Goal: Information Seeking & Learning: Check status

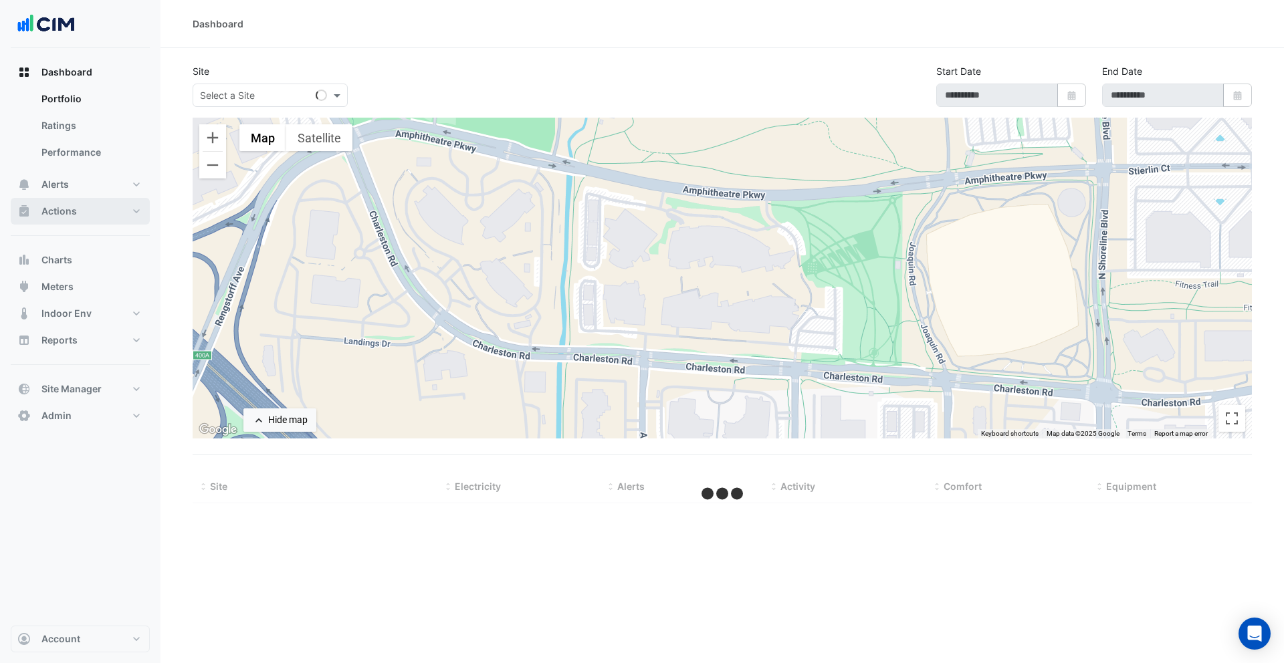
click at [78, 218] on button "Actions" at bounding box center [80, 211] width 139 height 27
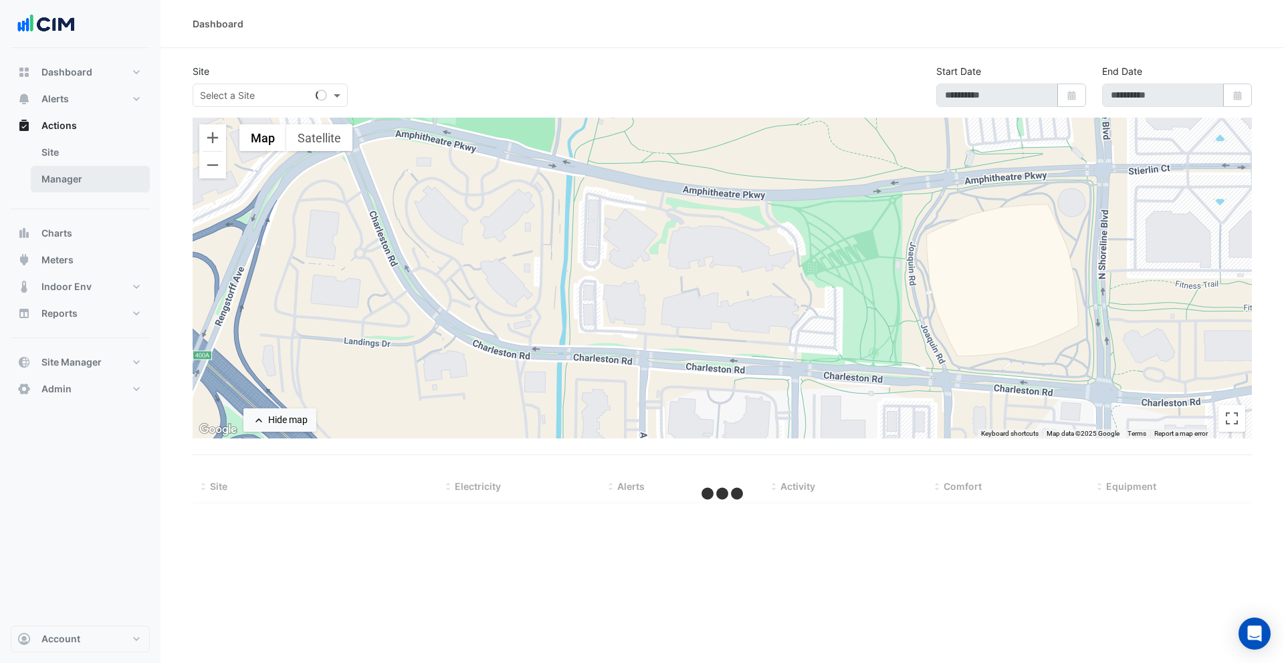
click at [82, 187] on link "Manager" at bounding box center [90, 179] width 119 height 27
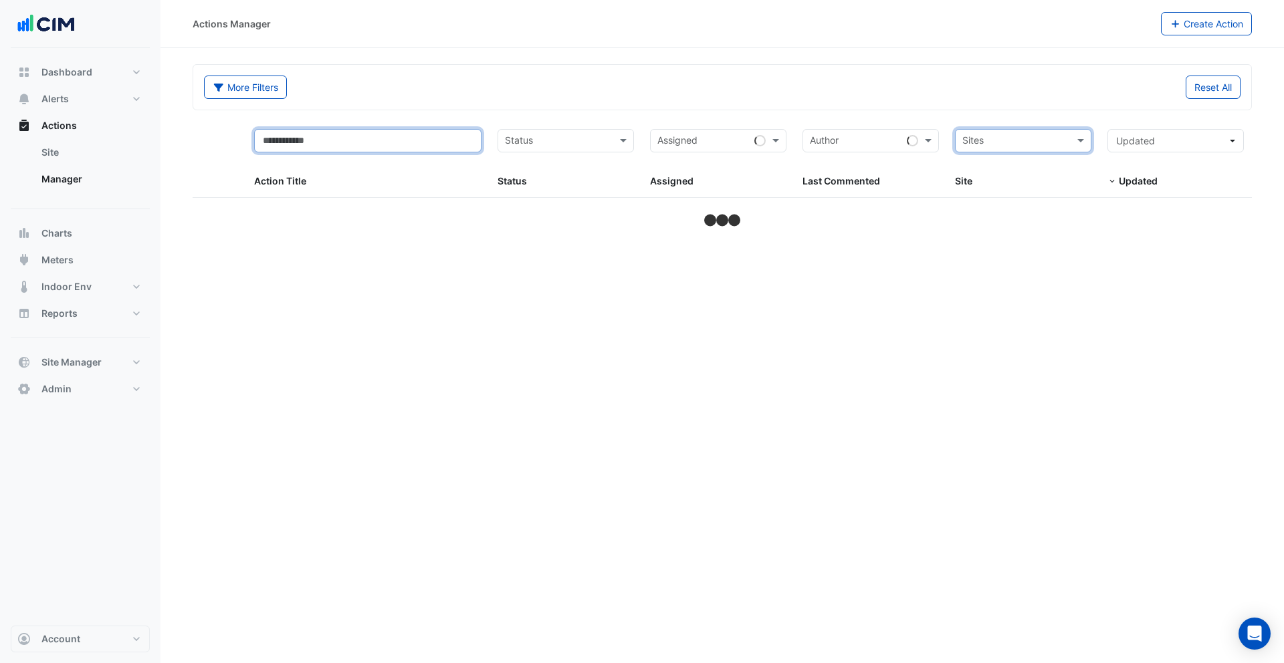
click at [362, 151] on input "text" at bounding box center [368, 140] width 228 height 23
type input "*******"
select select "***"
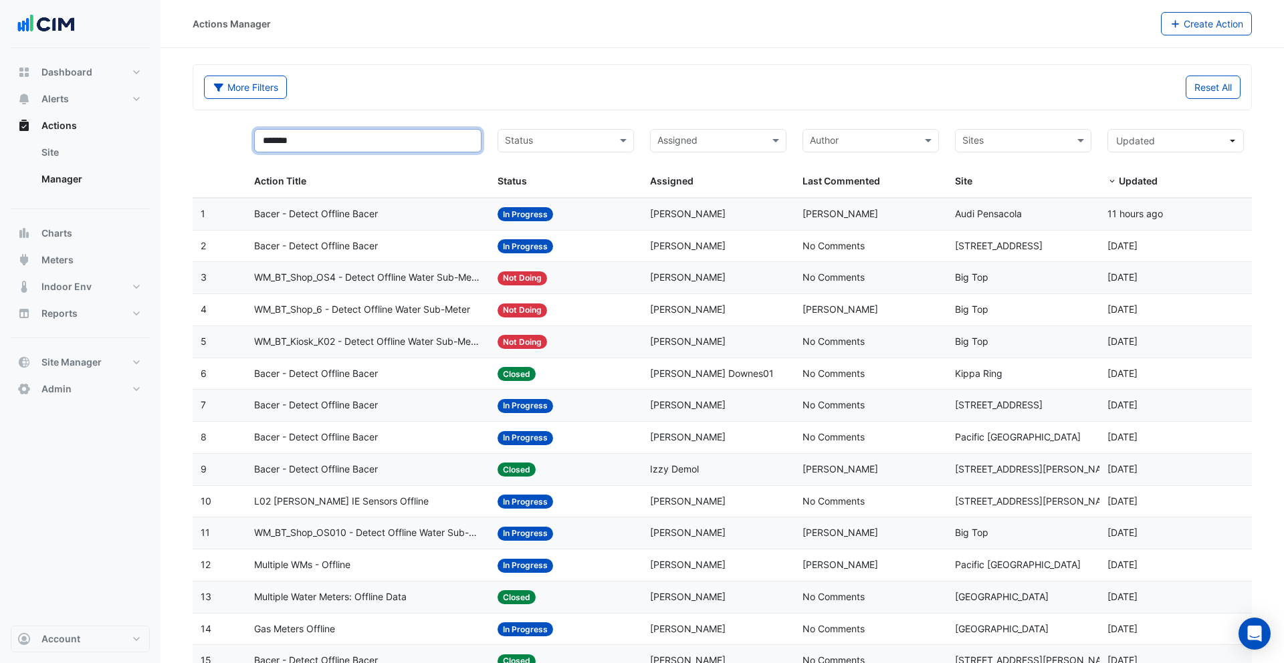
type input "*******"
click at [338, 210] on span "Bacer - Detect Offline Bacer" at bounding box center [316, 214] width 124 height 15
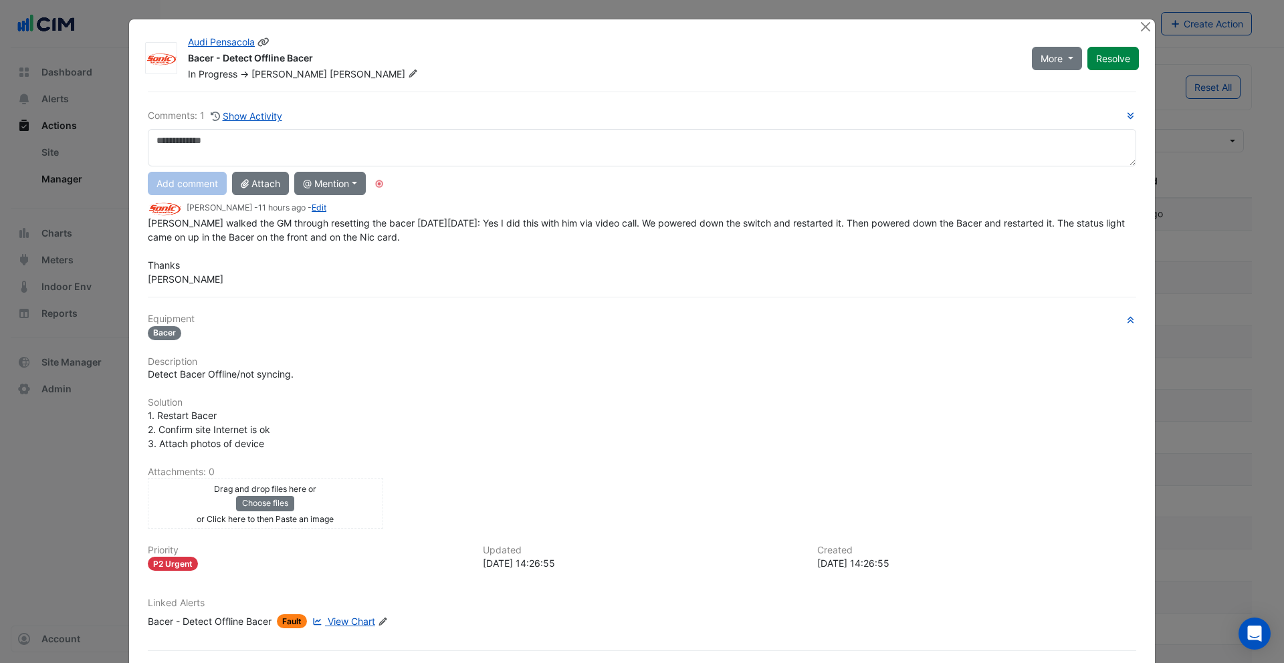
click at [265, 43] on icon at bounding box center [263, 41] width 12 height 9
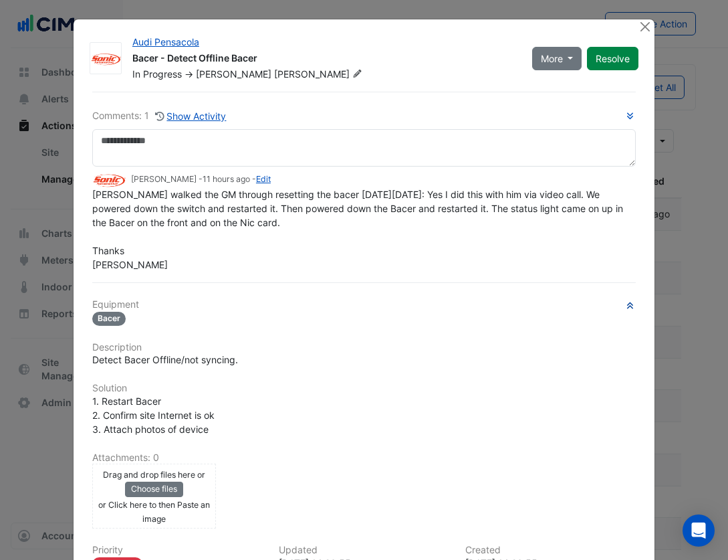
click at [630, 304] on icon "button" at bounding box center [630, 305] width 6 height 7
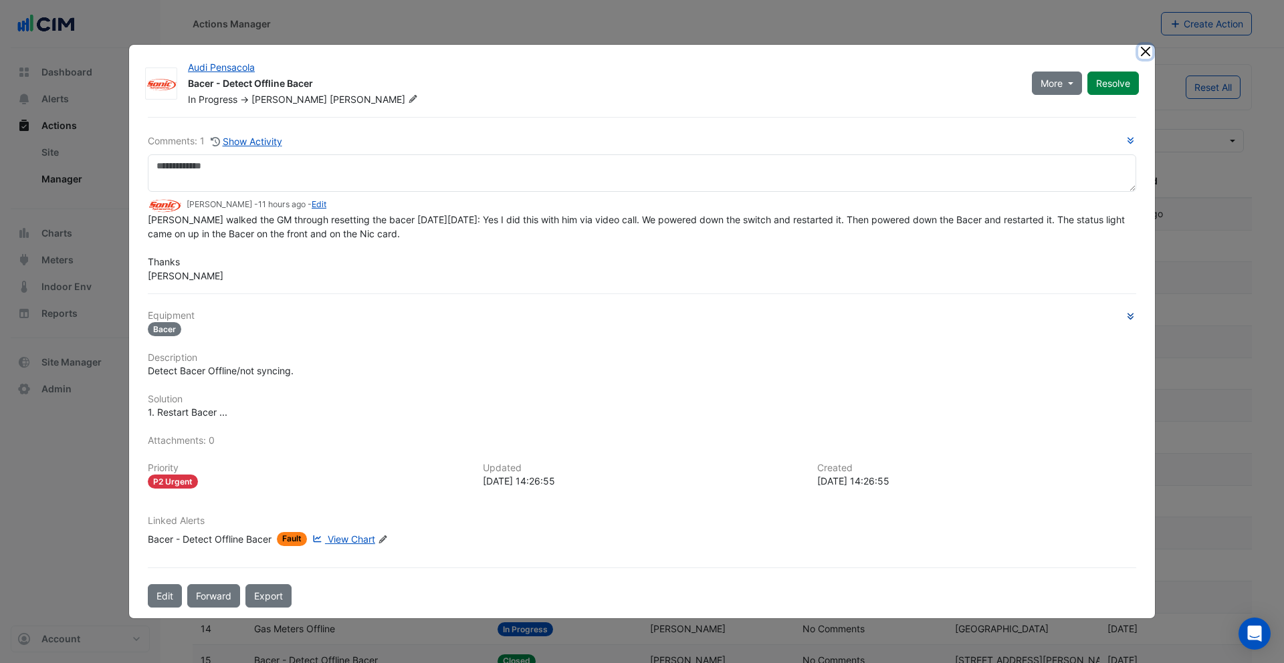
click at [1146, 51] on button "Close" at bounding box center [1145, 52] width 14 height 14
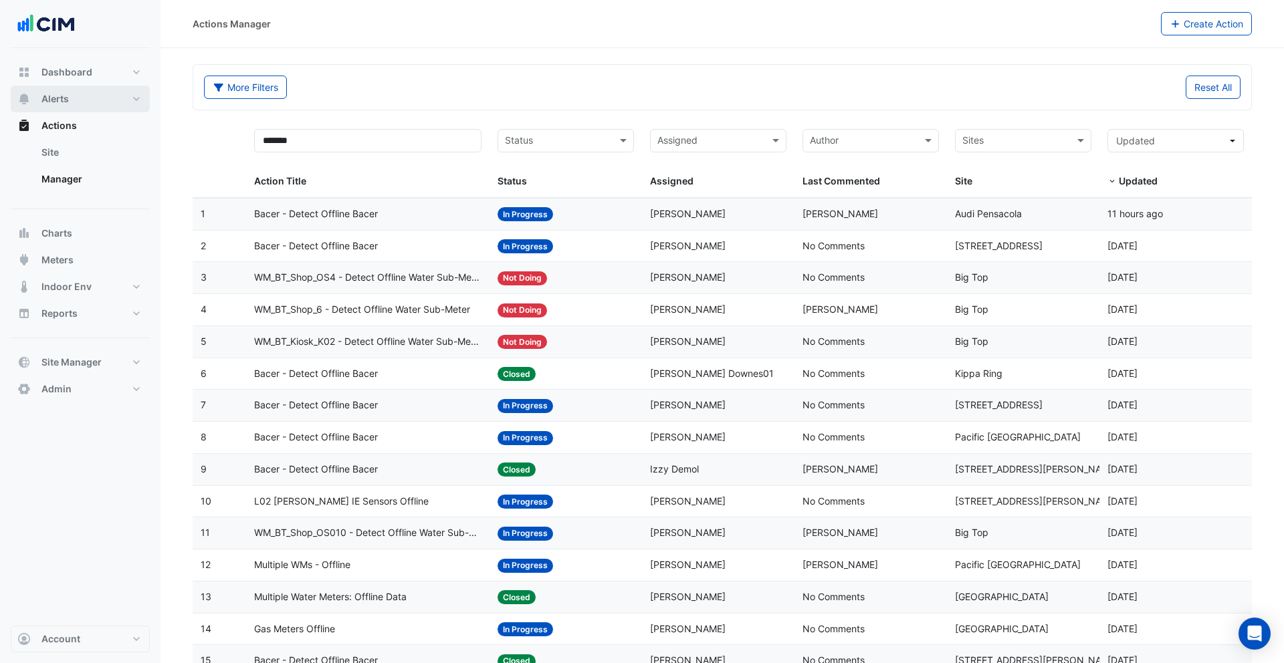
click at [34, 99] on button "Alerts" at bounding box center [80, 99] width 139 height 27
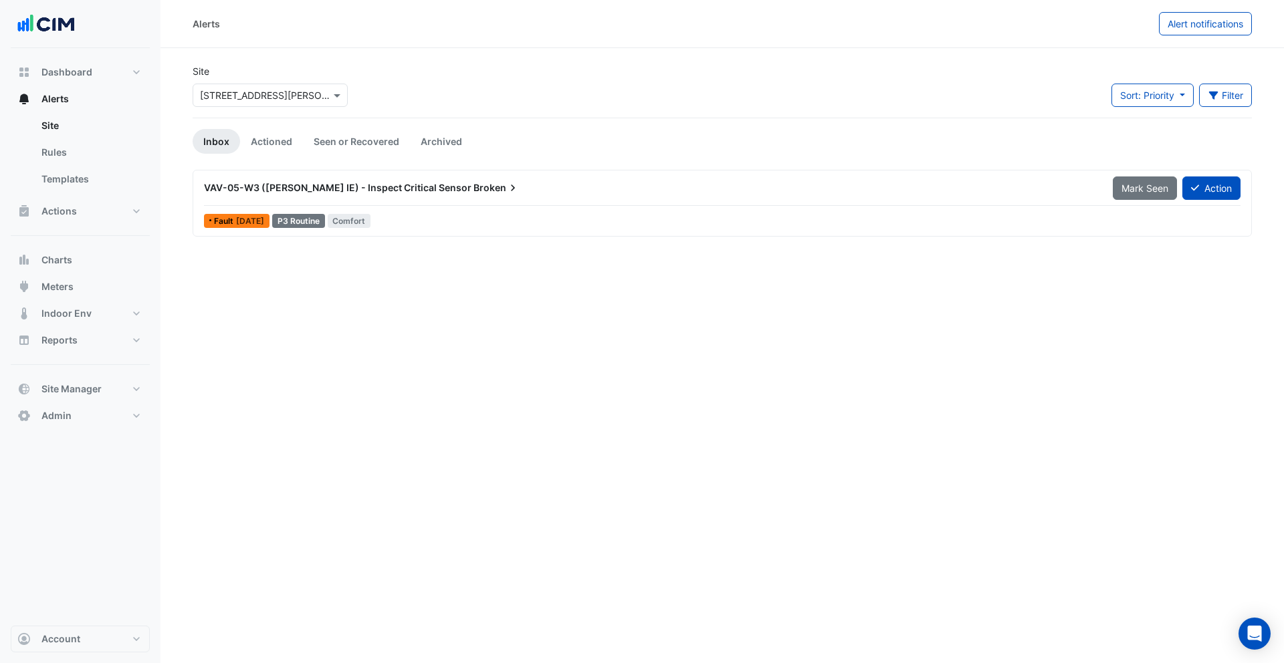
click at [277, 99] on input "text" at bounding box center [257, 96] width 114 height 14
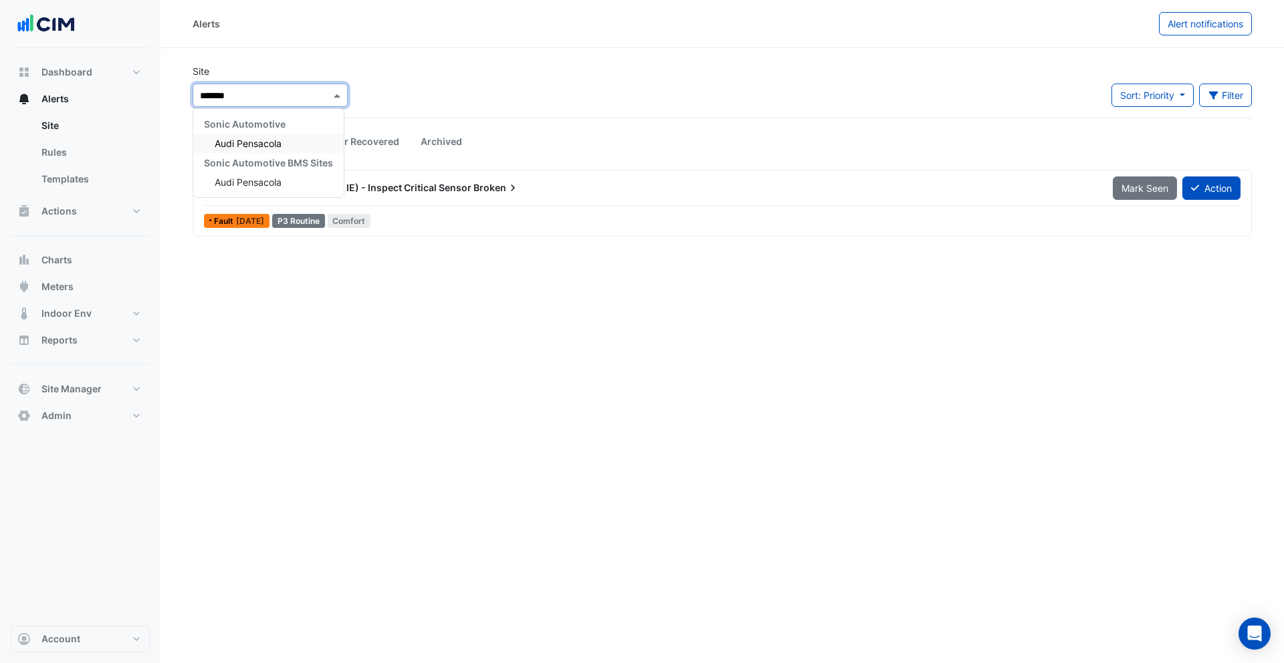
type input "********"
click at [292, 144] on div "Audi Pensacola" at bounding box center [268, 143] width 150 height 19
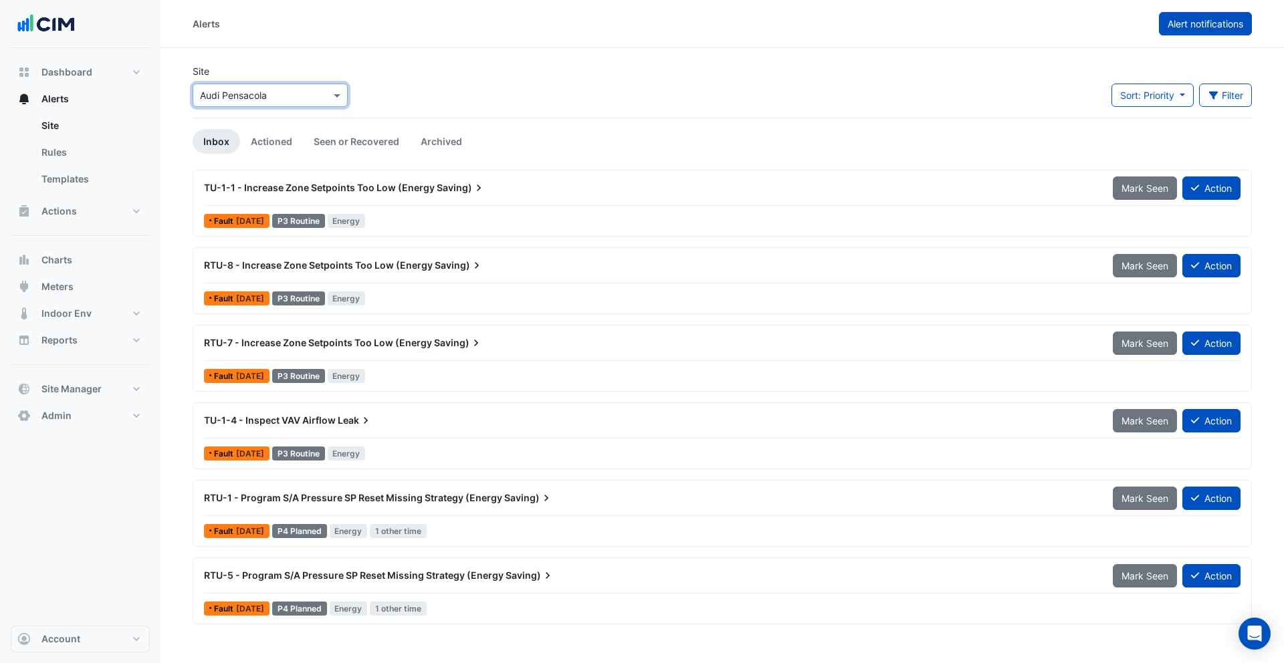
click at [1206, 29] on button "Alert notifications" at bounding box center [1205, 23] width 93 height 23
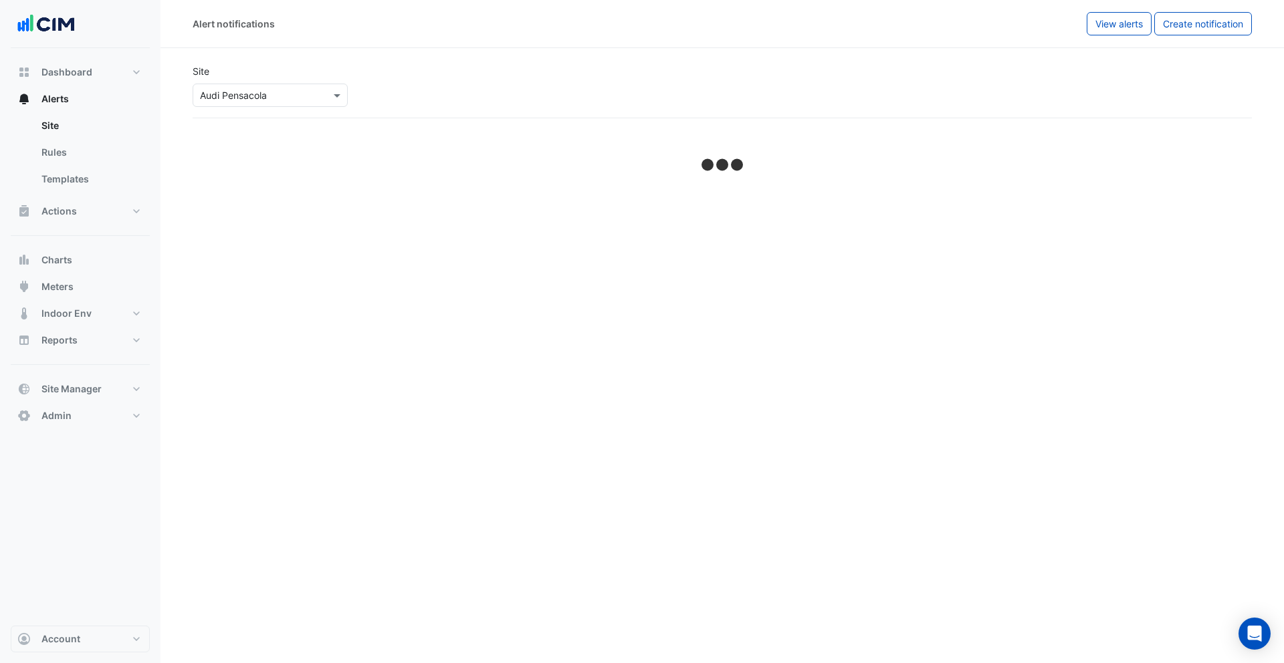
select select "******"
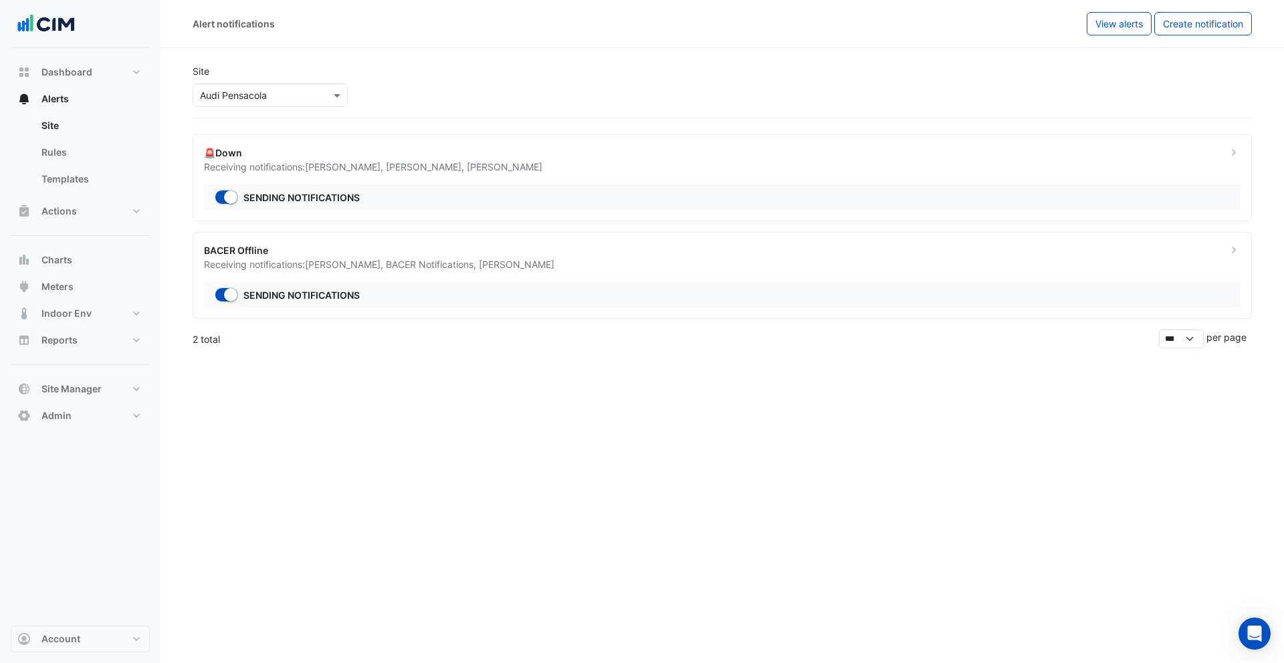
click at [520, 256] on div "BACER Offline" at bounding box center [707, 250] width 1007 height 14
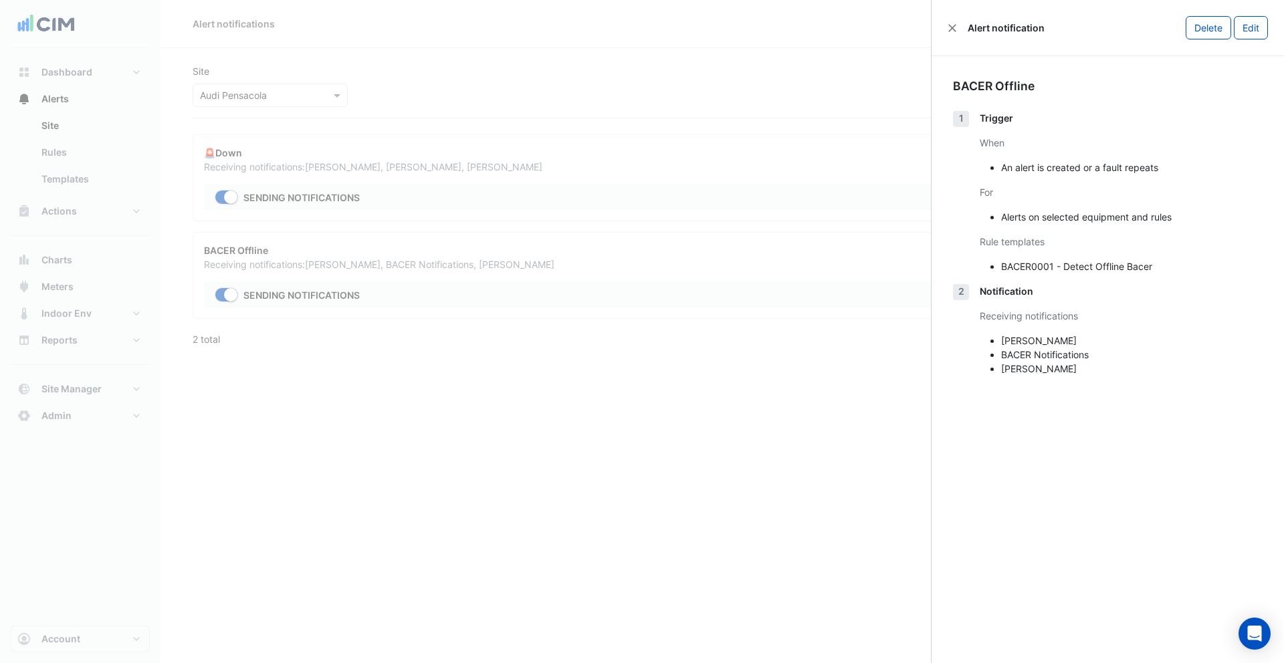
drag, startPoint x: 1086, startPoint y: 375, endPoint x: 926, endPoint y: 15, distance: 394.3
click at [926, 15] on body "Alert notifications View alerts Create notification Site Select a Site × Audi P…" at bounding box center [642, 331] width 1284 height 663
click at [1043, 156] on div "When An alert is created or a fault repeats" at bounding box center [1121, 155] width 283 height 39
drag, startPoint x: 1008, startPoint y: 167, endPoint x: 1043, endPoint y: 265, distance: 104.5
click at [1043, 265] on div "Trigger When An alert is created or a fault repeats For Alerts on selected equi…" at bounding box center [1121, 197] width 283 height 173
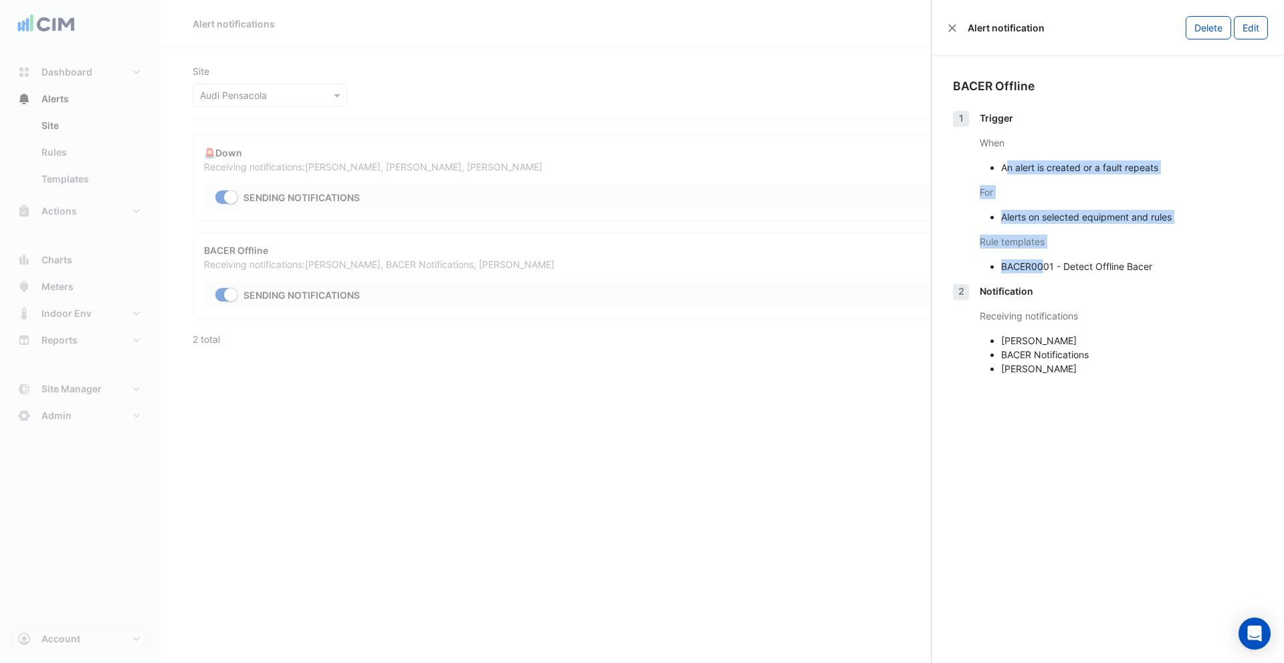
click at [1069, 240] on div "Rule templates" at bounding box center [1121, 242] width 283 height 14
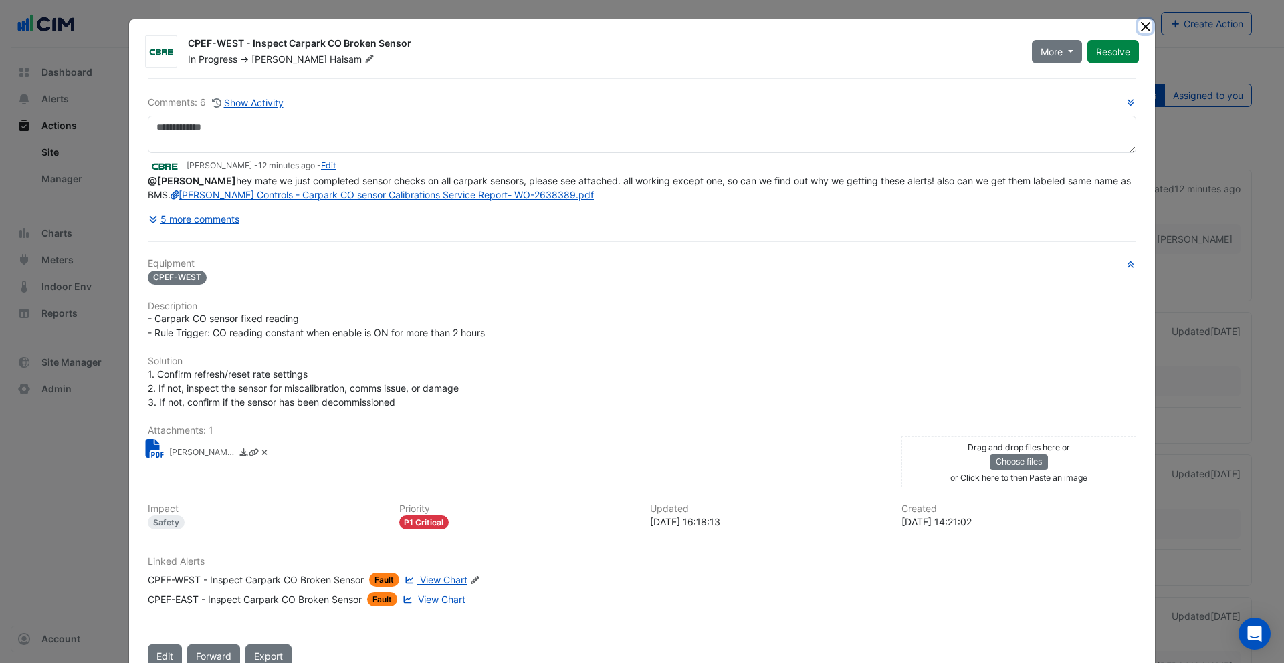
click at [1150, 26] on button "Close" at bounding box center [1145, 26] width 14 height 14
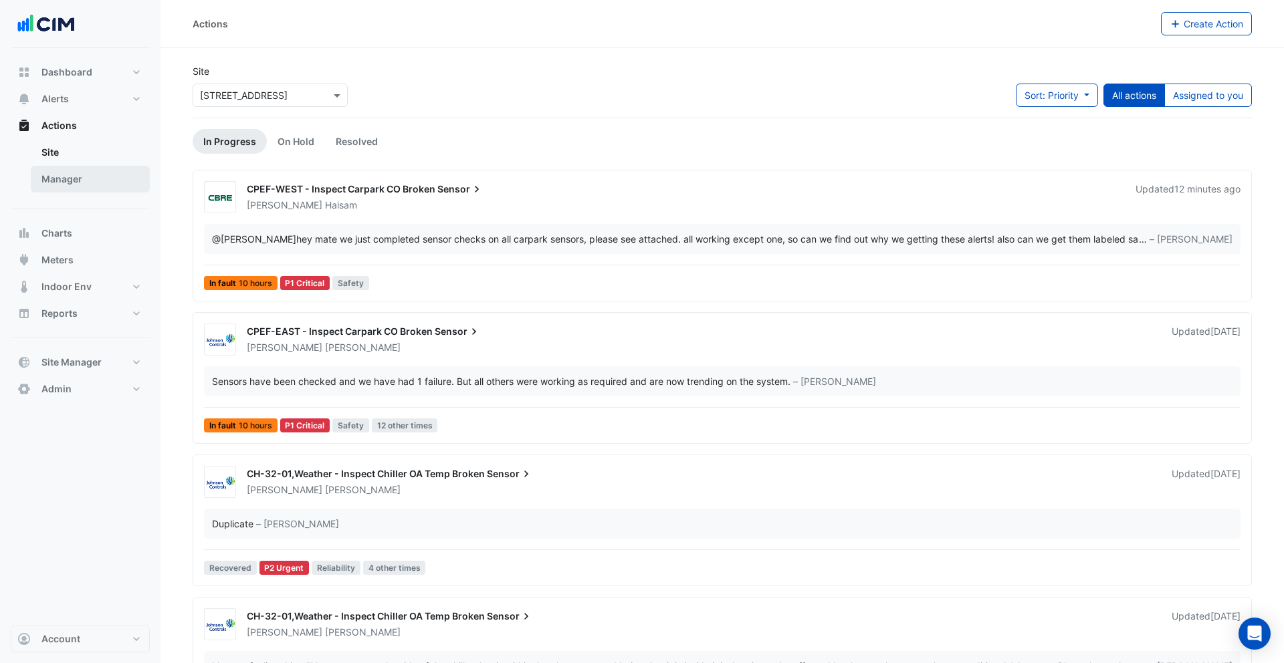
click at [62, 177] on link "Manager" at bounding box center [90, 179] width 119 height 27
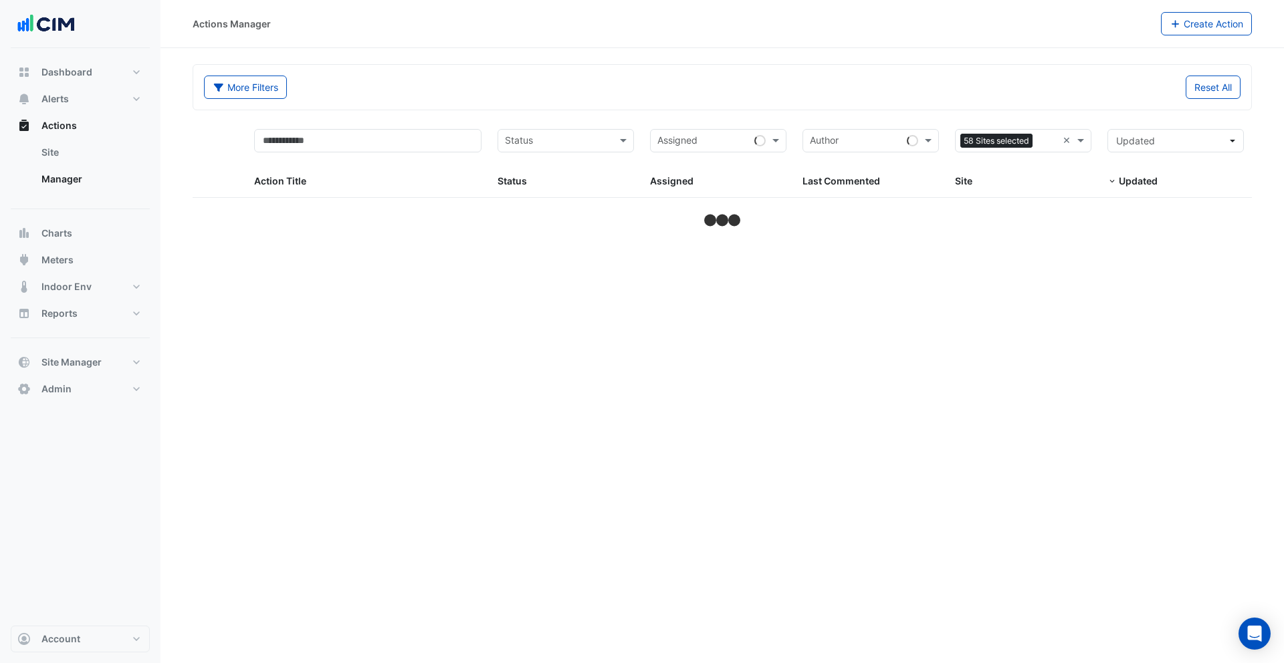
select select "***"
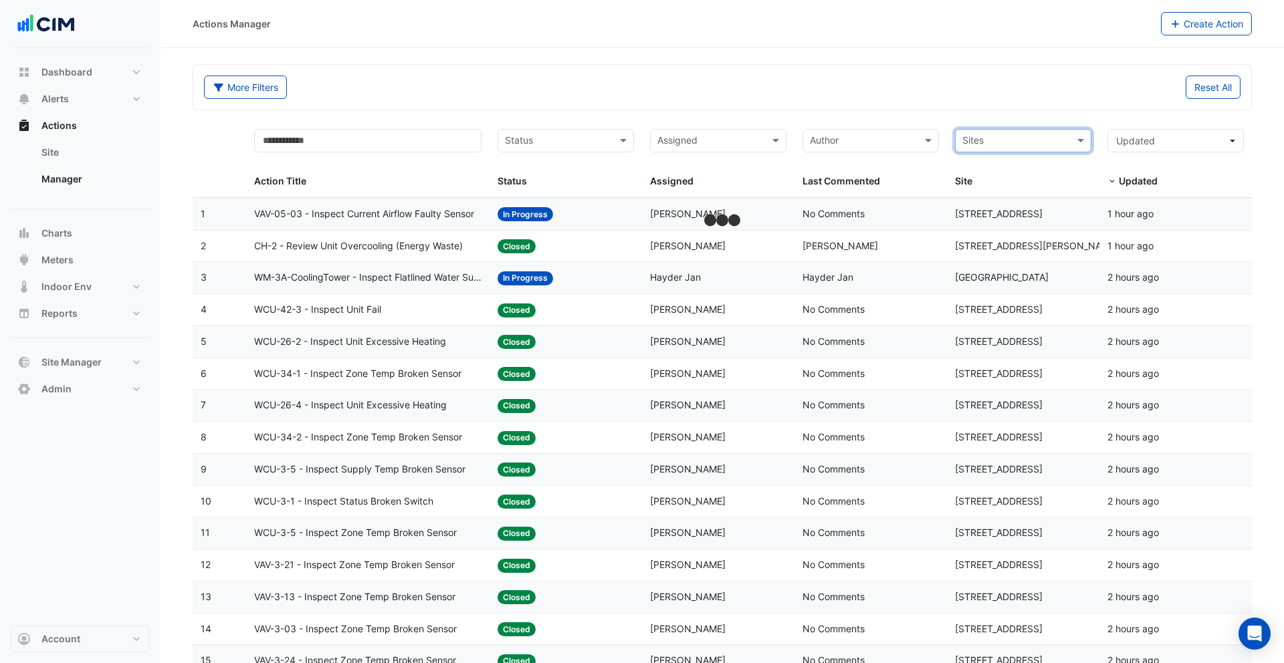
click at [1047, 99] on div "More Filters Reset All" at bounding box center [722, 90] width 1053 height 29
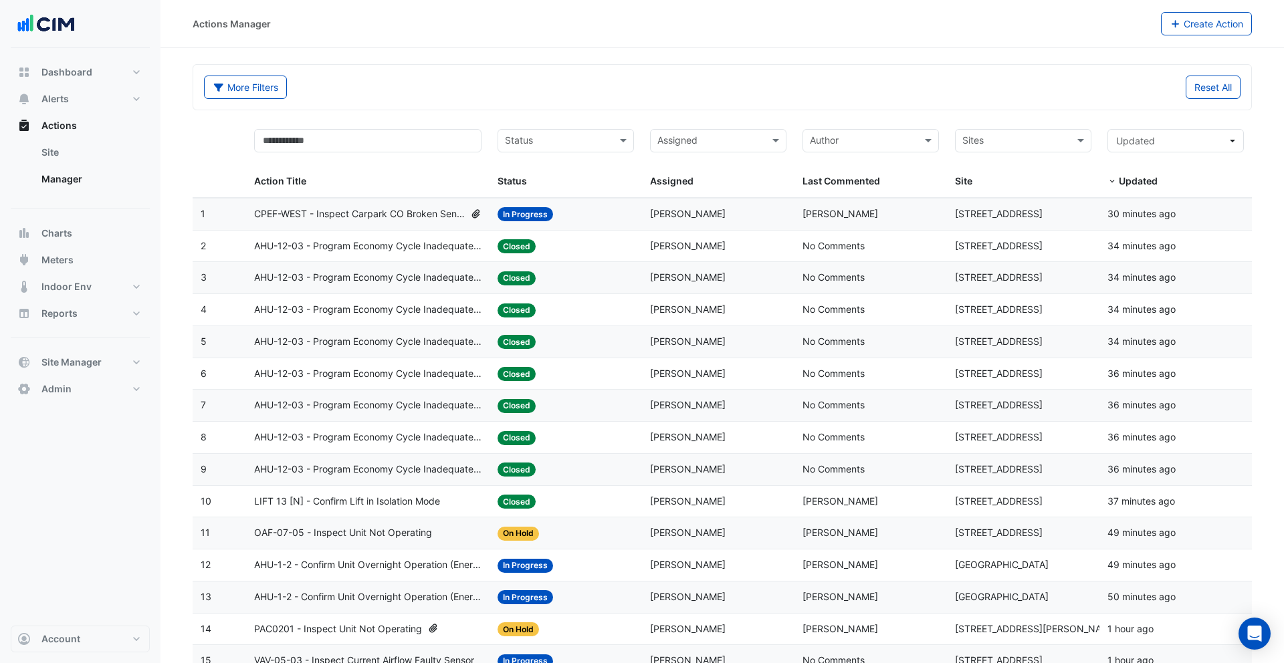
click at [911, 213] on div "Last Commented: Joseph Barsoum" at bounding box center [870, 214] width 136 height 15
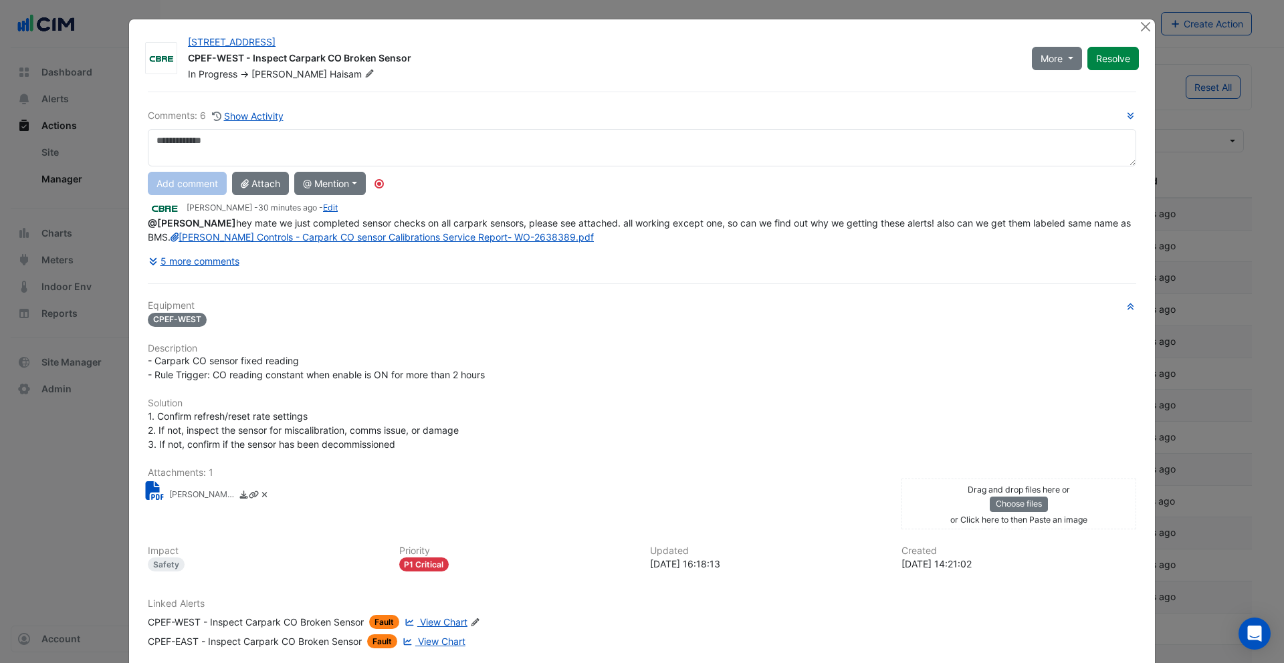
click at [433, 628] on span "View Chart" at bounding box center [443, 622] width 47 height 11
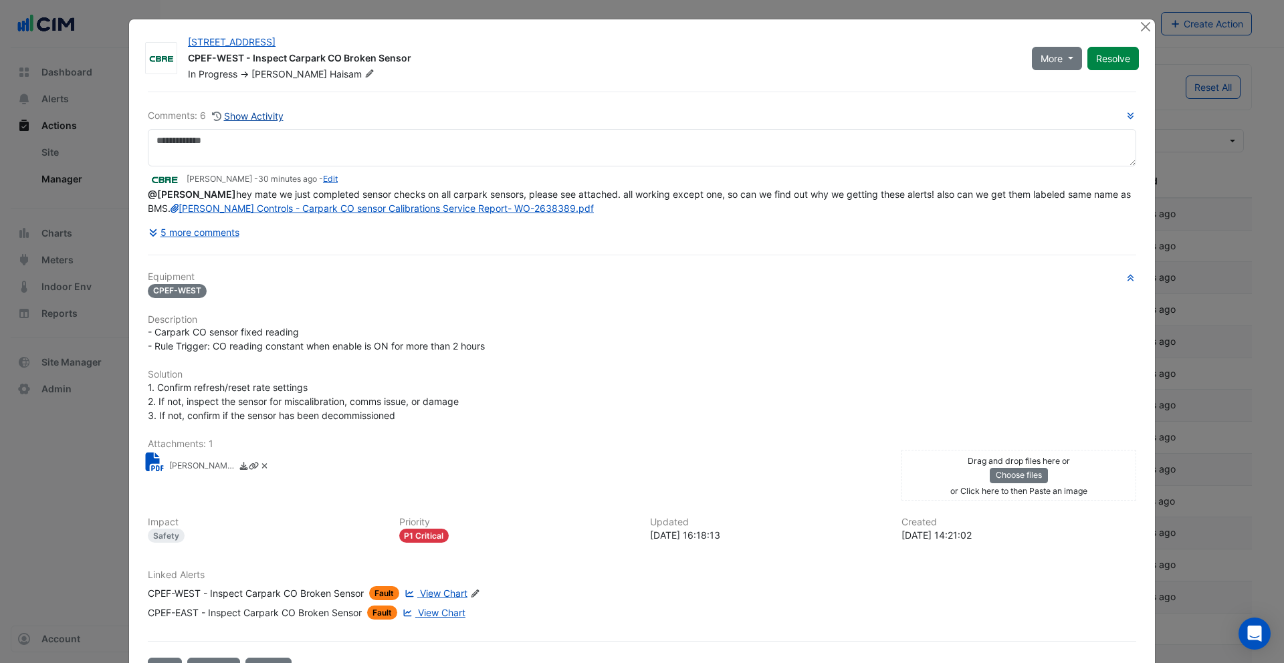
click at [265, 117] on button "Show Activity" at bounding box center [247, 115] width 73 height 15
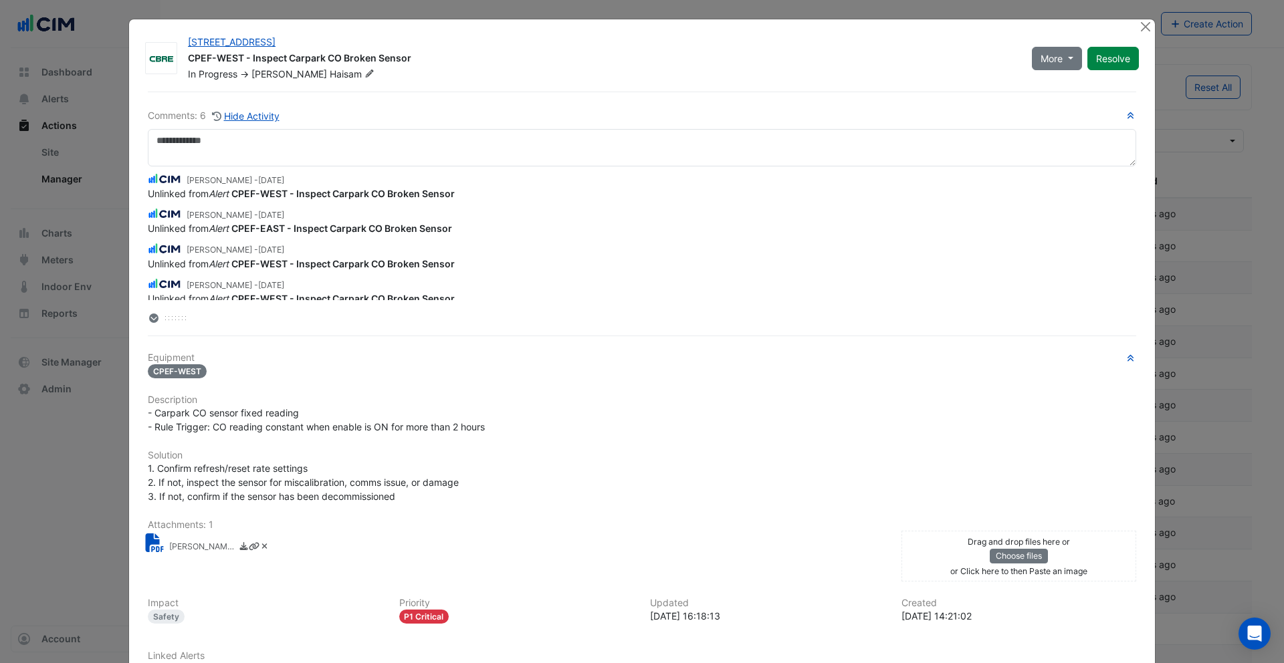
scroll to position [605, 0]
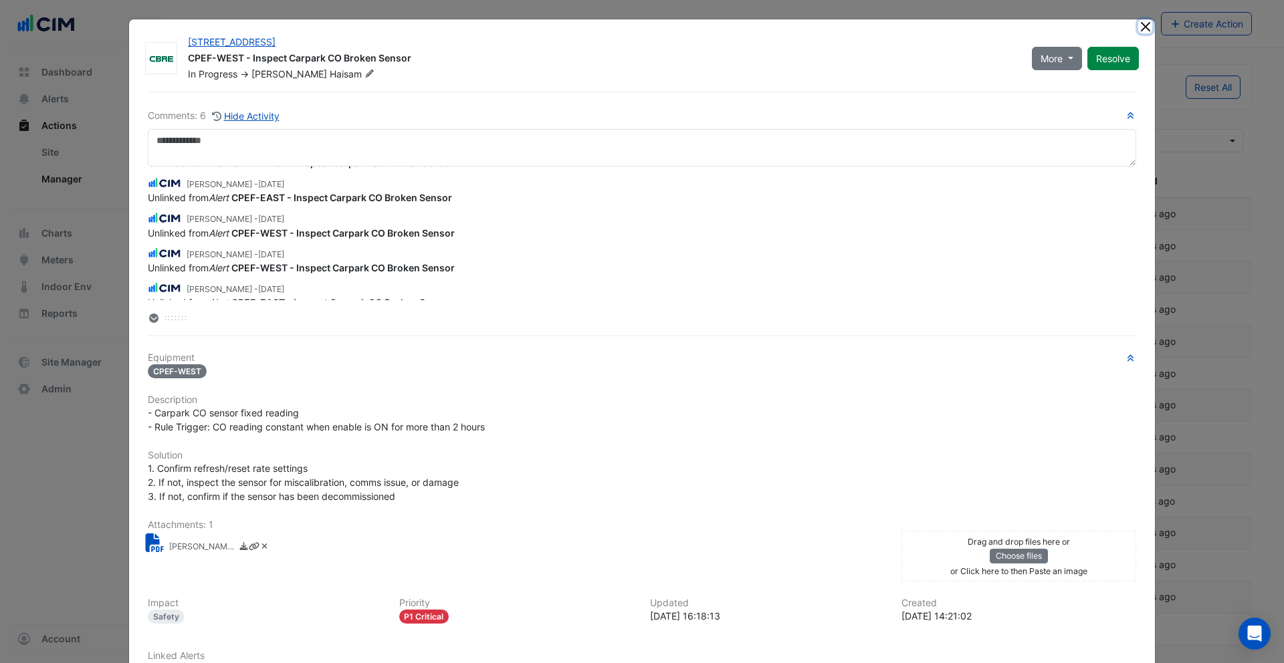
click at [1145, 25] on button "Close" at bounding box center [1145, 26] width 14 height 14
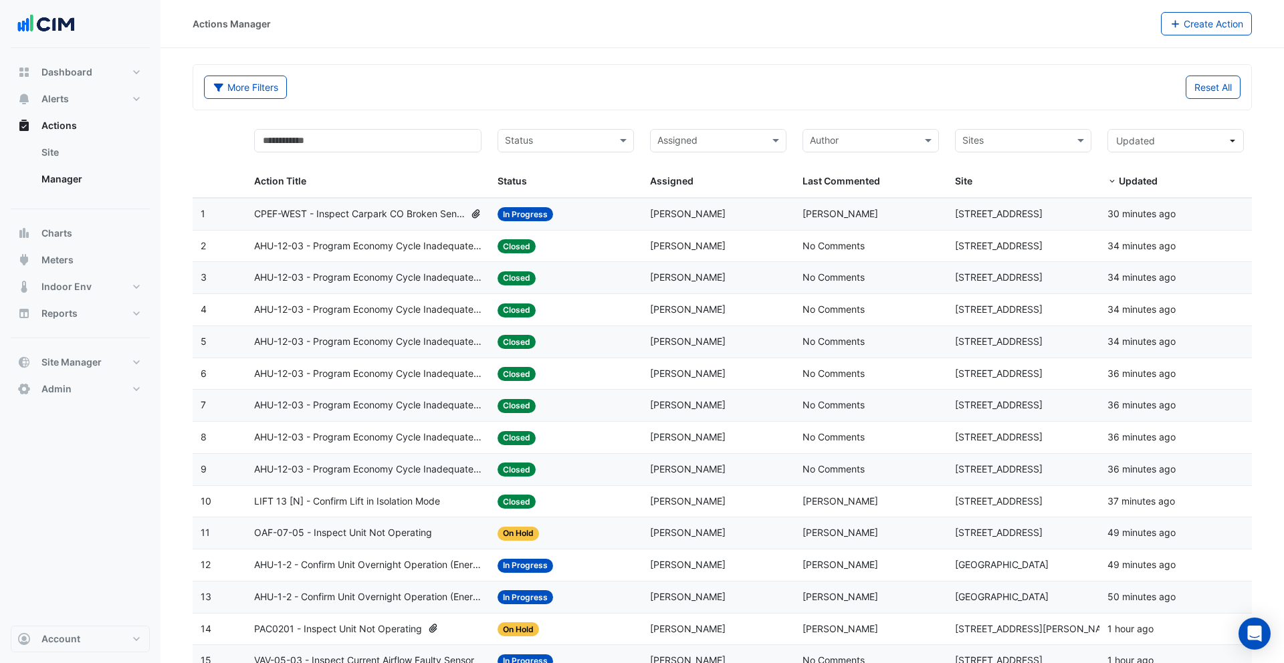
click at [492, 247] on datatable-body-cell "Status: Closed" at bounding box center [565, 246] width 152 height 31
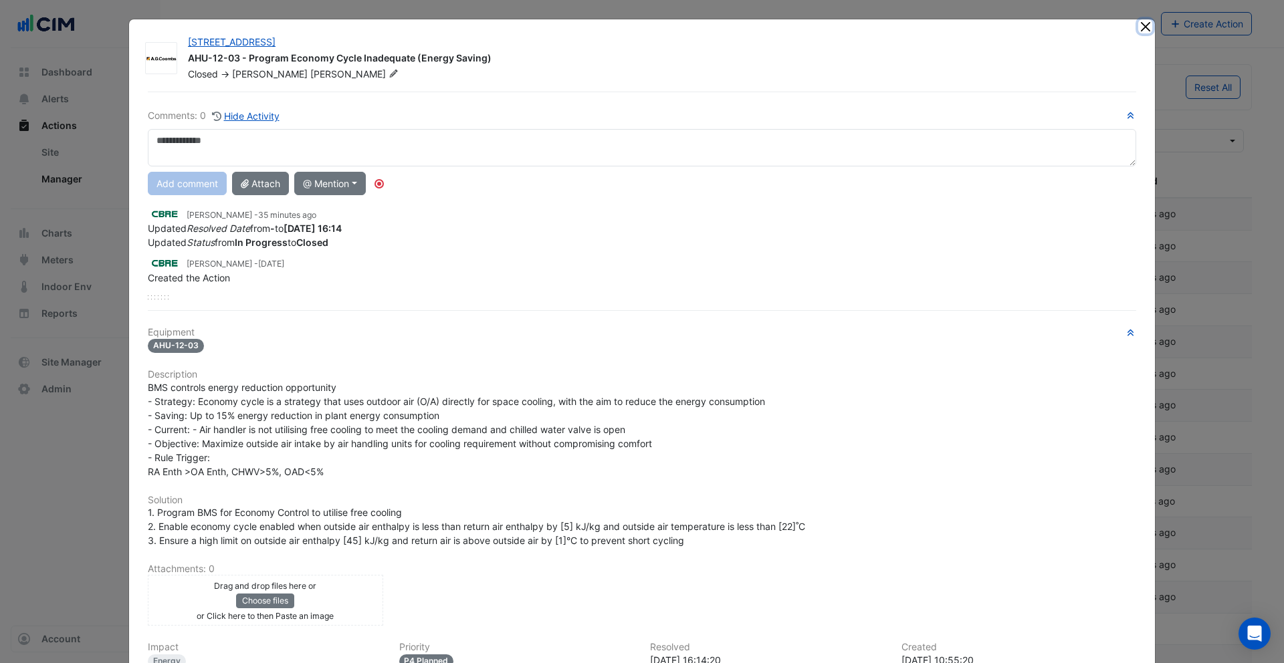
click at [1140, 25] on button "Close" at bounding box center [1145, 26] width 14 height 14
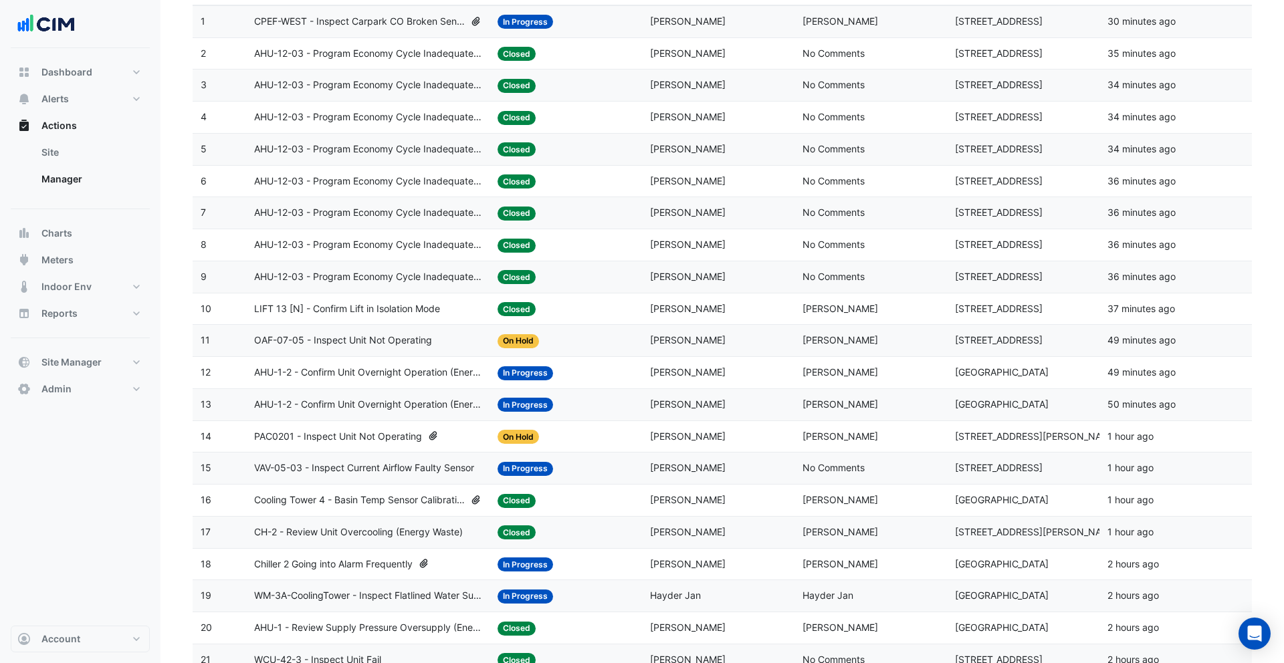
scroll to position [226, 0]
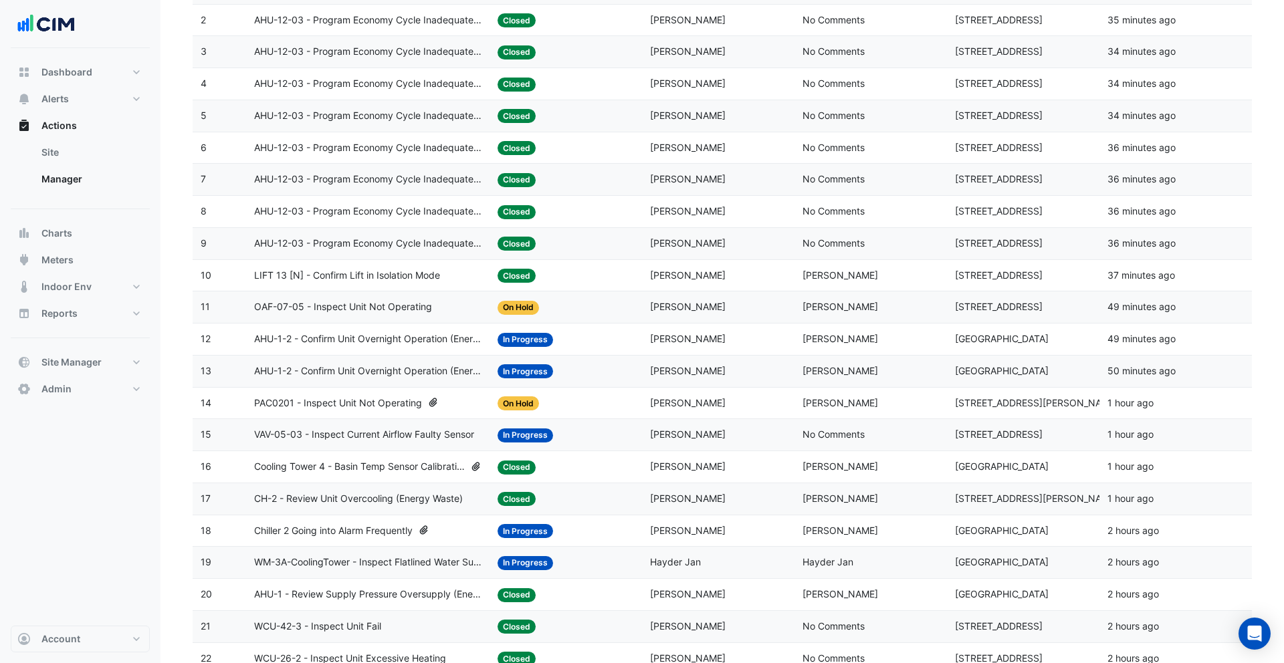
click at [584, 345] on div "Status: In Progress" at bounding box center [566, 339] width 136 height 15
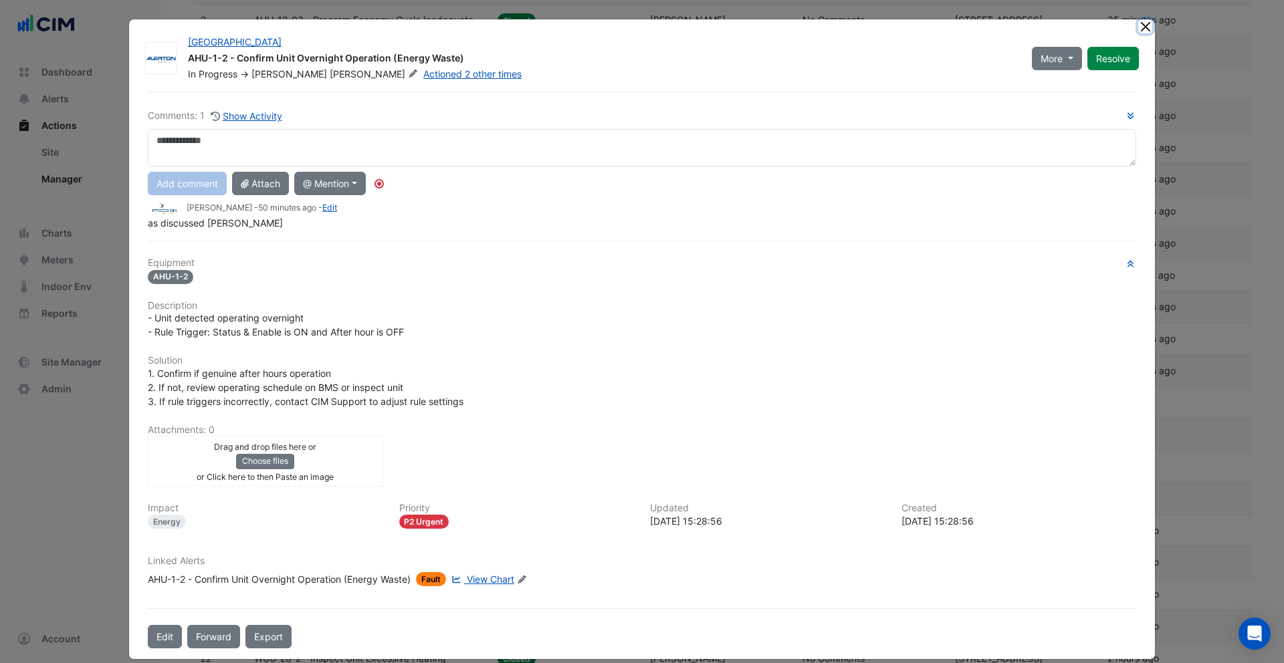
click at [1146, 21] on button "Close" at bounding box center [1145, 26] width 14 height 14
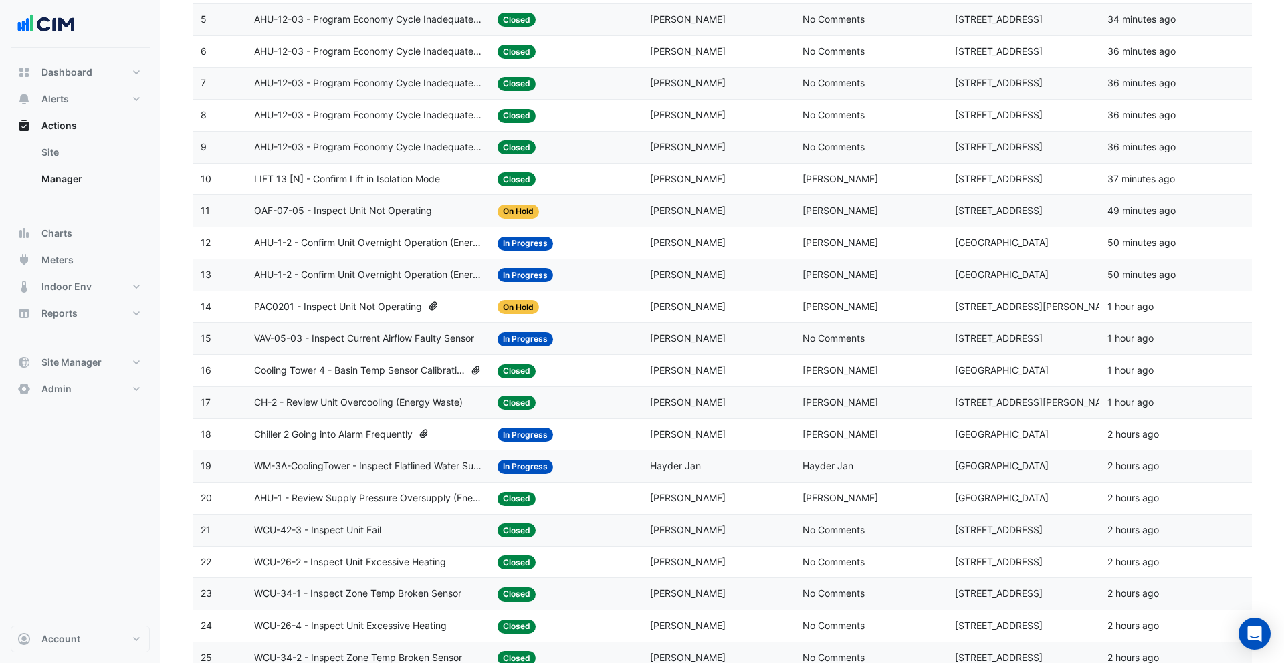
scroll to position [261, 0]
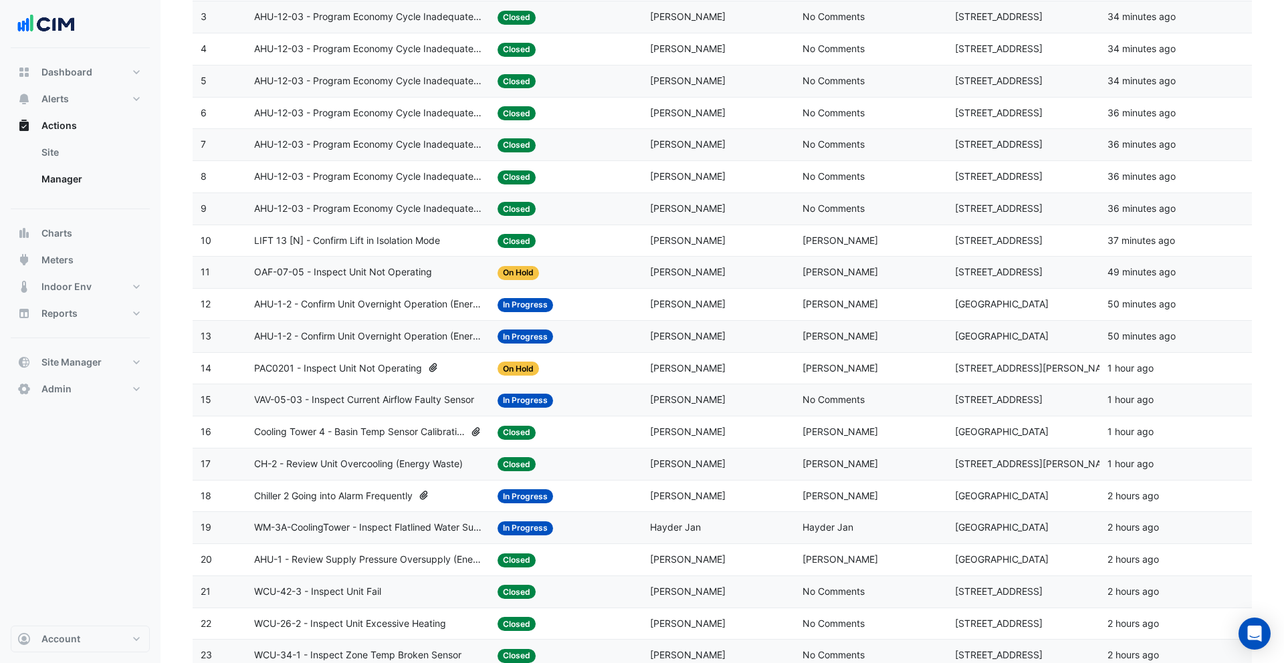
click at [702, 316] on datatable-body-cell "Assigned: Sami Ullah" at bounding box center [718, 304] width 152 height 31
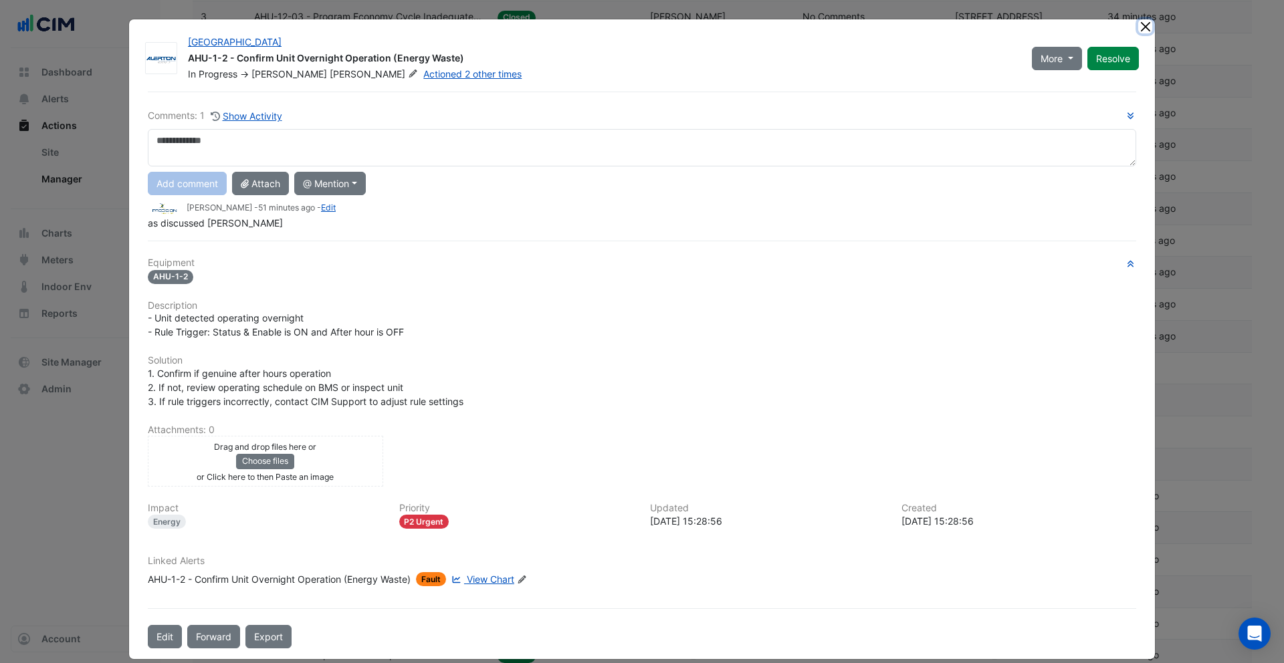
click at [1146, 22] on button "Close" at bounding box center [1145, 26] width 14 height 14
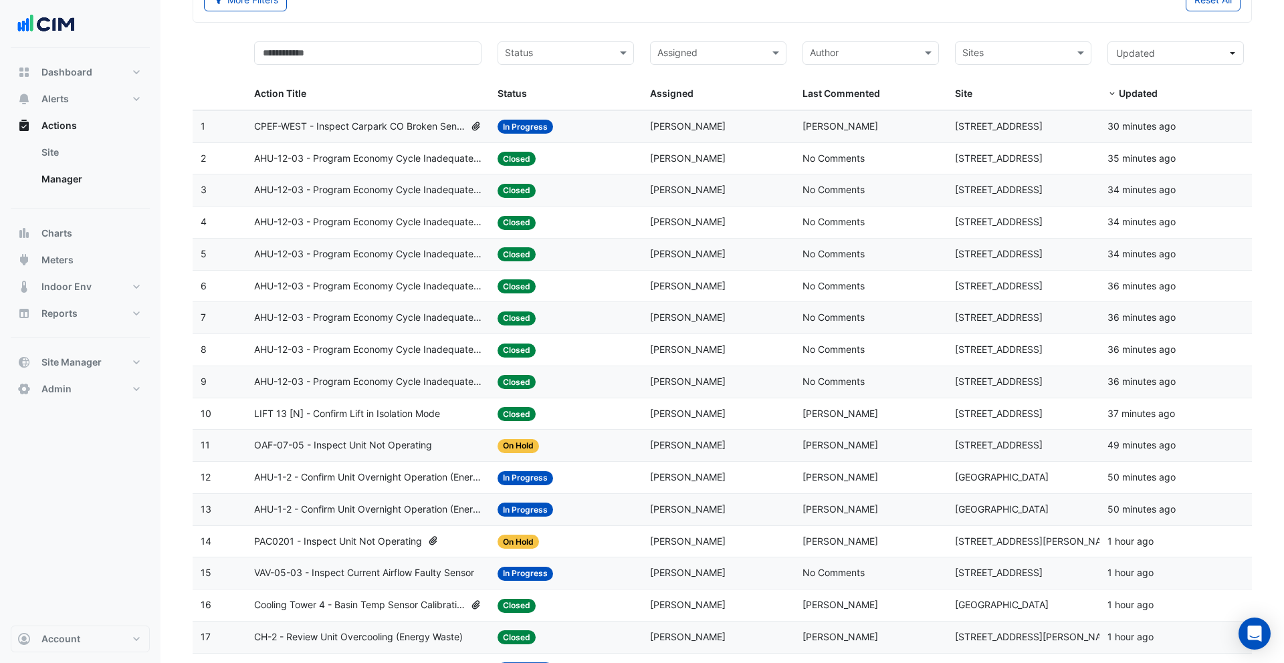
scroll to position [0, 0]
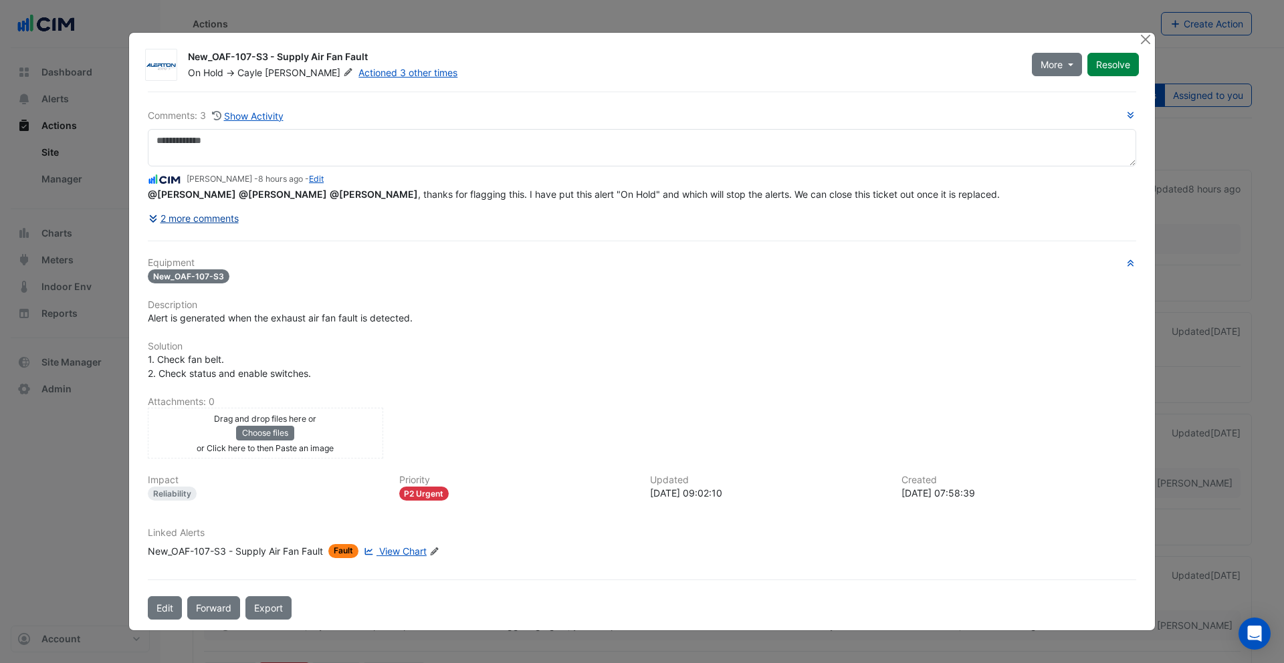
click at [220, 219] on button "2 more comments" at bounding box center [194, 218] width 92 height 23
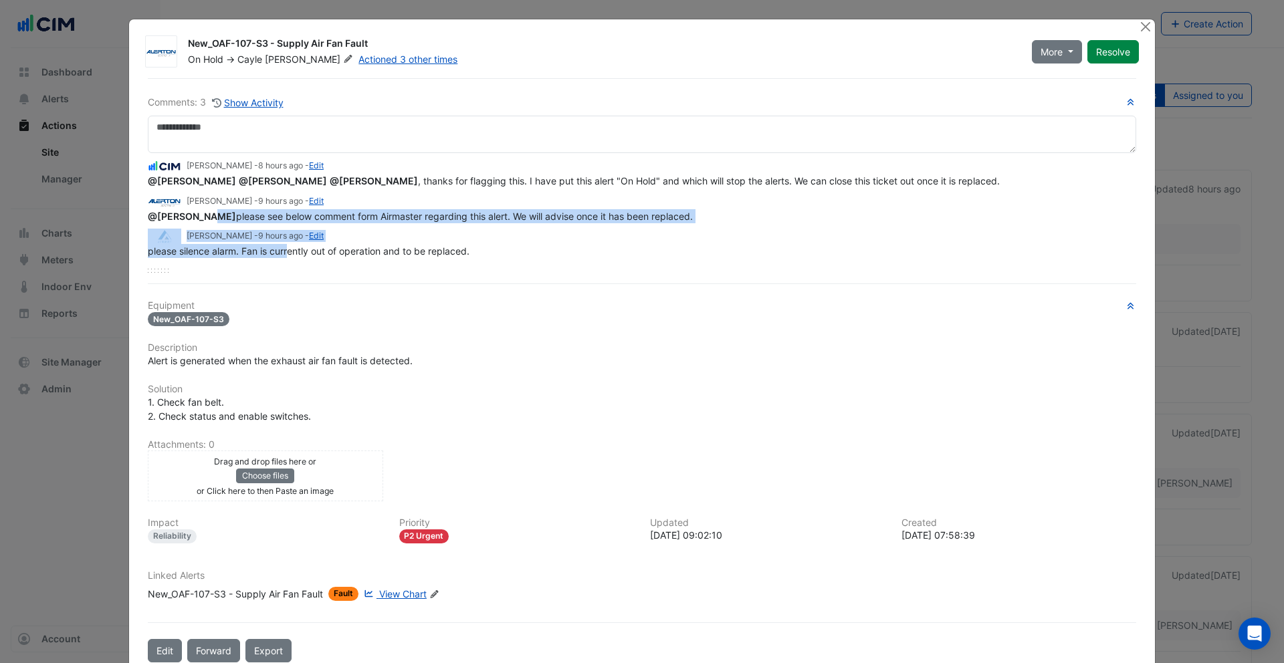
drag, startPoint x: 204, startPoint y: 215, endPoint x: 290, endPoint y: 248, distance: 92.5
click at [290, 249] on app-view-ticket-activity "Brian Nguyen - 8 hours ago - Edit @Cayle Pevy @Todd Blenman @Ritvick Mohan , th…" at bounding box center [642, 208] width 988 height 100
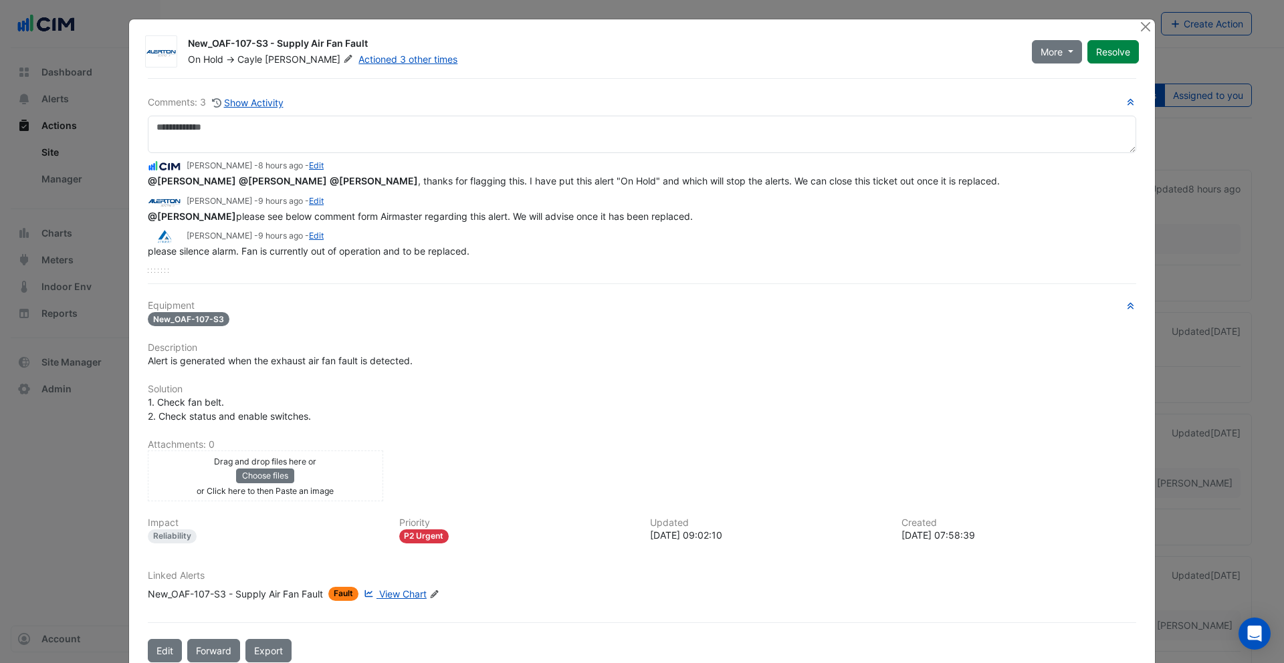
click at [274, 257] on div "Brian Nguyen - 8 hours ago - Edit @Cayle Pevy @Todd Blenman @Ritvick Mohan , th…" at bounding box center [642, 213] width 988 height 120
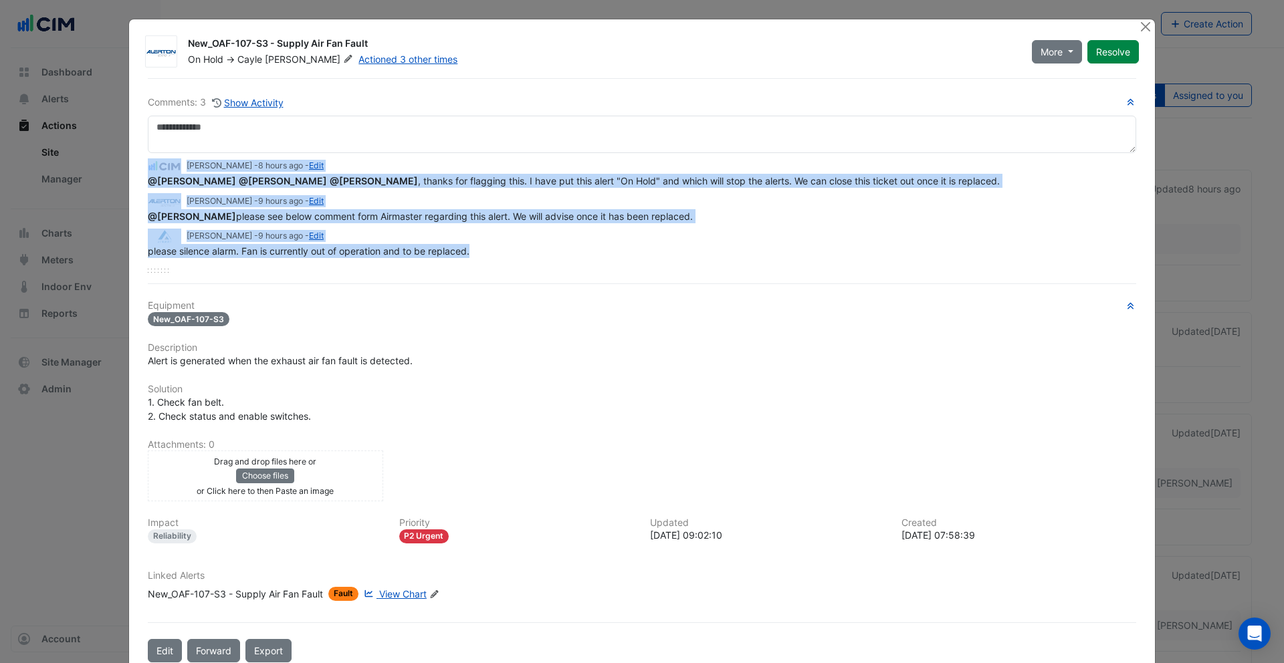
drag, startPoint x: 496, startPoint y: 248, endPoint x: 94, endPoint y: 158, distance: 412.6
click at [94, 157] on ngb-modal-window "New_OAF-107-S3 - Supply Air Fan Fault On Hold -> Cayle Pevy Actioned 3 other ti…" at bounding box center [642, 331] width 1284 height 663
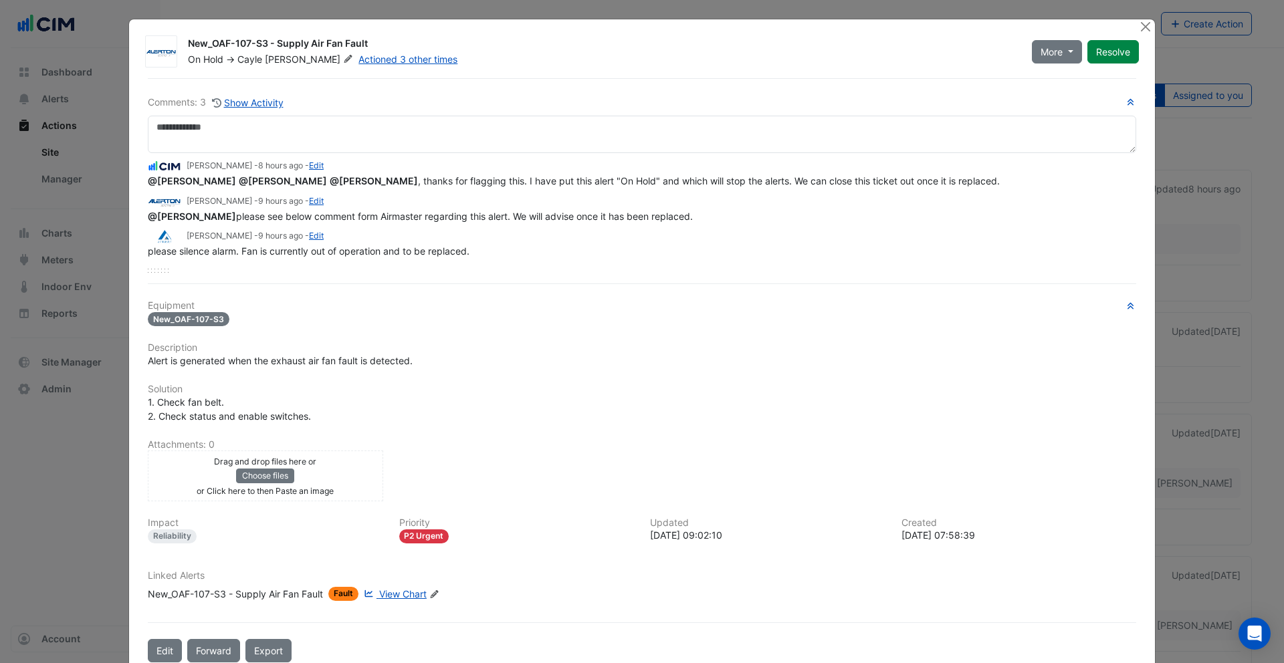
click at [335, 257] on div "Brian Nguyen - 8 hours ago - Edit @Cayle Pevy @Todd Blenman @Ritvick Mohan , th…" at bounding box center [642, 213] width 988 height 120
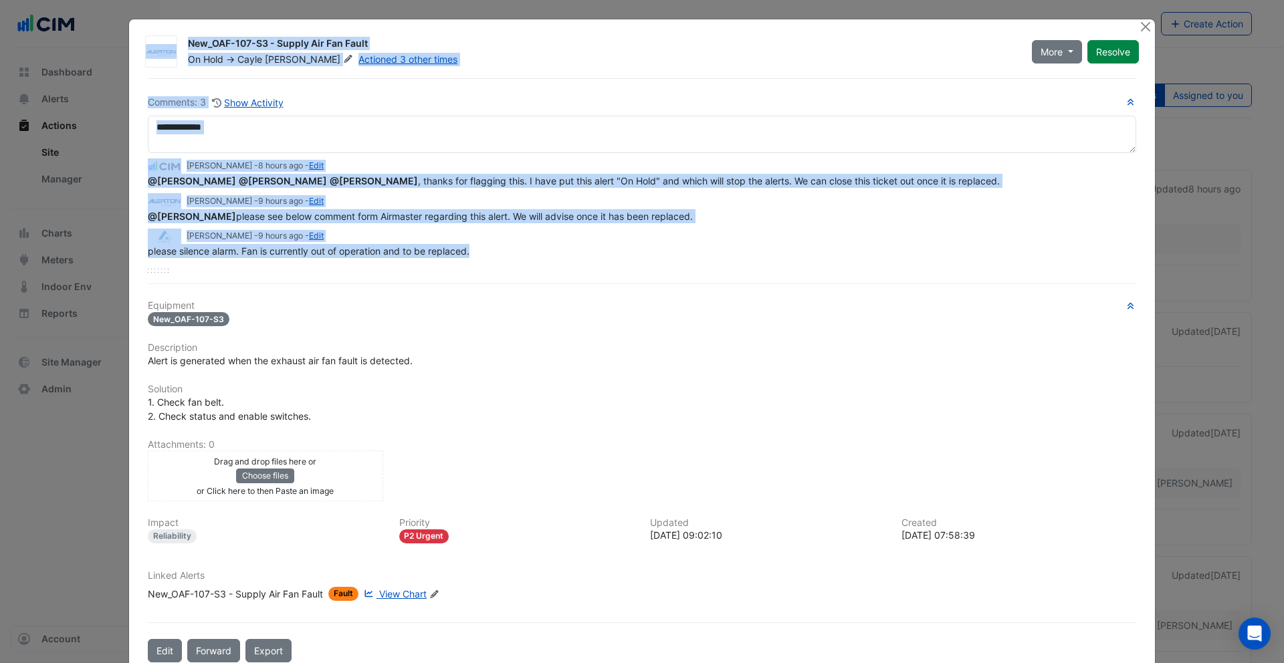
drag, startPoint x: 472, startPoint y: 249, endPoint x: 142, endPoint y: 5, distance: 410.6
click at [143, 5] on ngb-modal-window "New_OAF-107-S3 - Supply Air Fan Fault On Hold -> Cayle Pevy Actioned 3 other ti…" at bounding box center [642, 331] width 1284 height 663
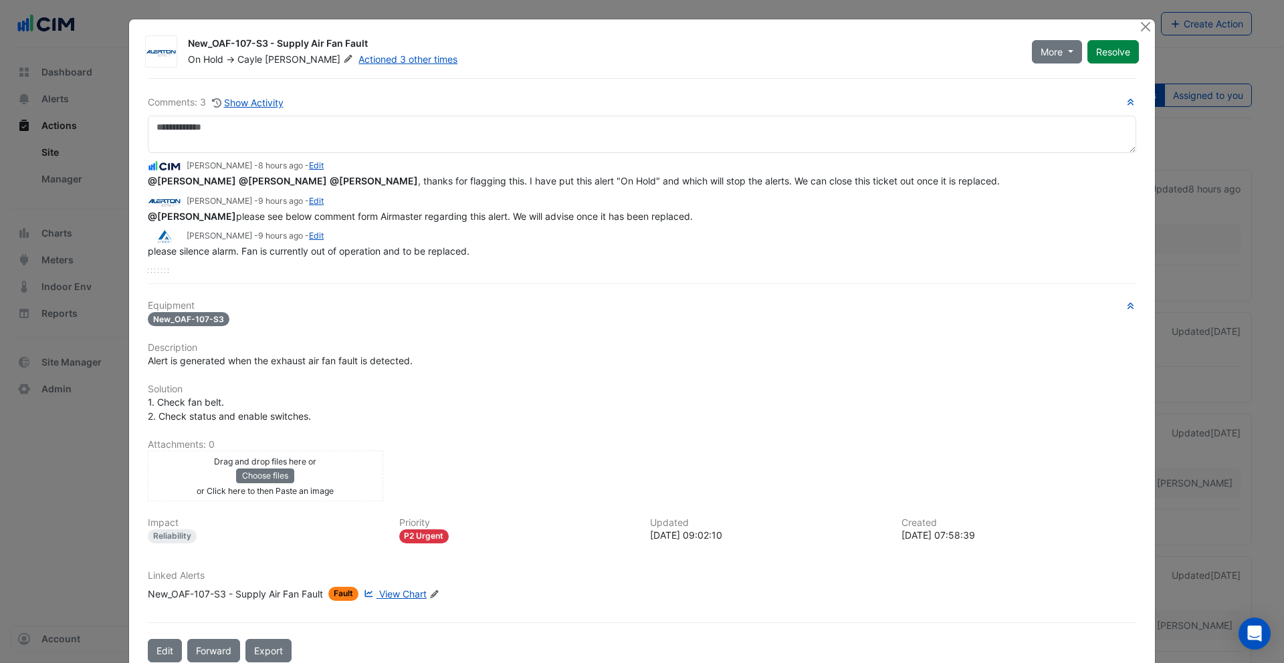
click at [195, 27] on div "New_OAF-107-S3 - Supply Air Fan Fault On Hold -> Cayle Pevy Actioned 3 other ti…" at bounding box center [642, 346] width 1026 height 654
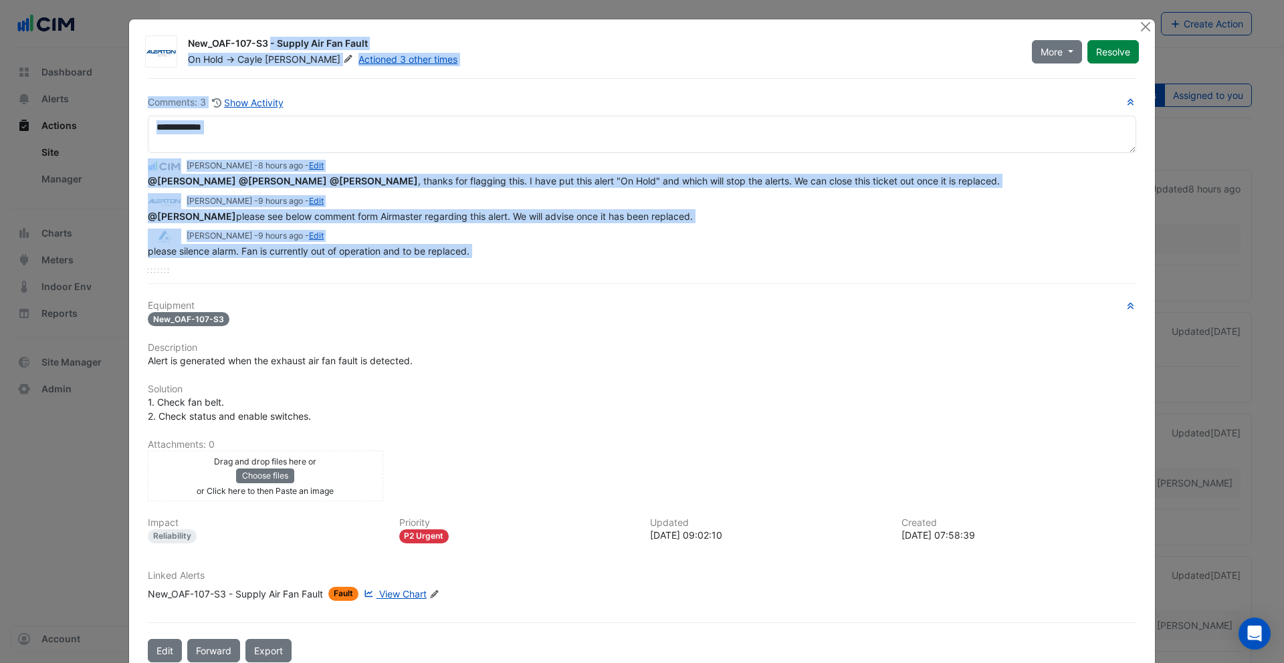
drag, startPoint x: 191, startPoint y: 43, endPoint x: 275, endPoint y: 264, distance: 236.8
click at [275, 264] on div "New_OAF-107-S3 - Supply Air Fan Fault On Hold -> Cayle Pevy Actioned 3 other ti…" at bounding box center [642, 346] width 1026 height 654
click at [365, 261] on div "Brian Nguyen - 8 hours ago - Edit @Cayle Pevy @Todd Blenman @Ritvick Mohan , th…" at bounding box center [642, 213] width 988 height 120
